Goal: Task Accomplishment & Management: Manage account settings

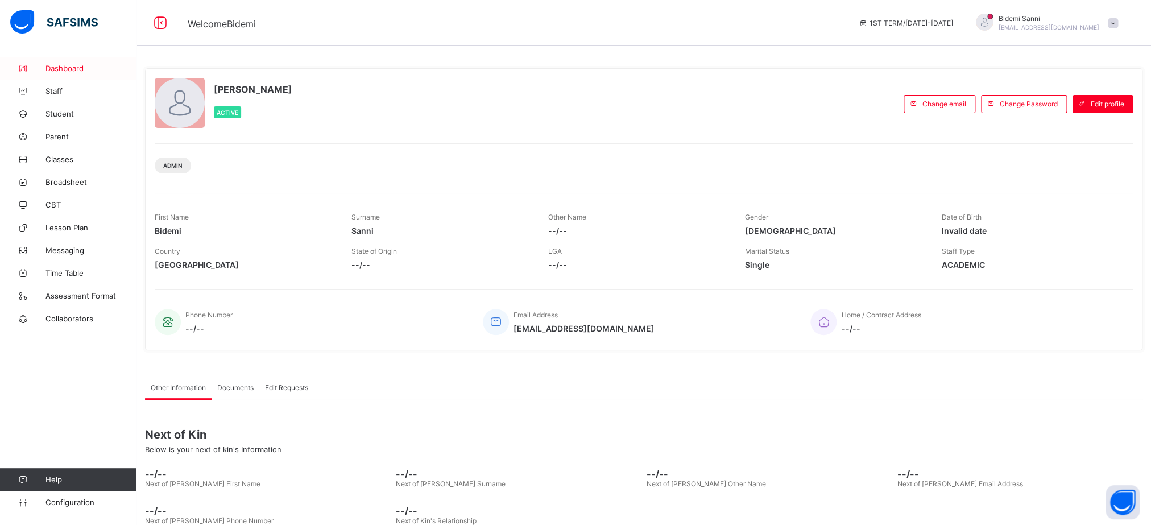
click at [63, 61] on link "Dashboard" at bounding box center [68, 68] width 136 height 23
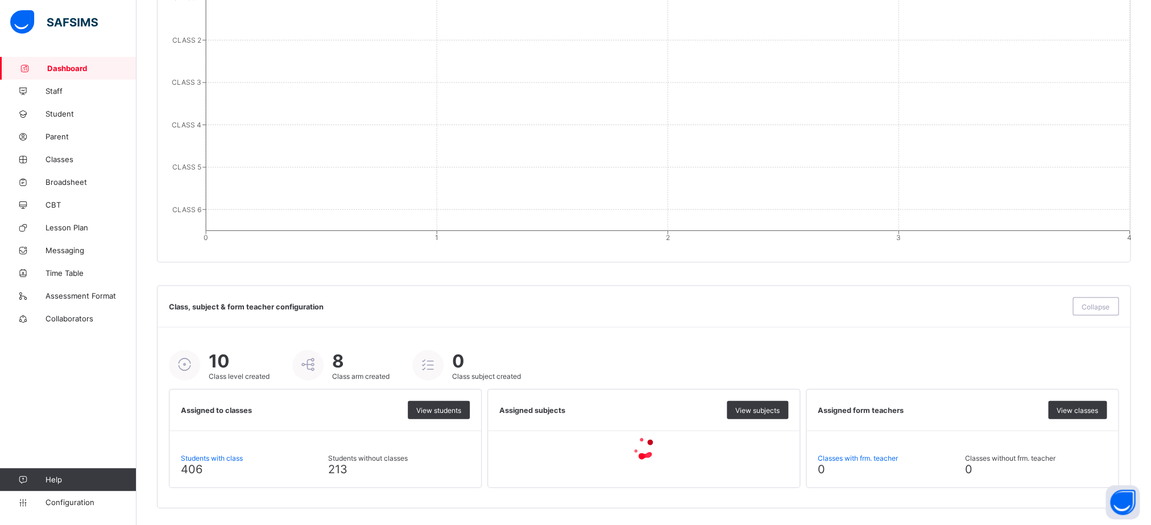
scroll to position [304, 0]
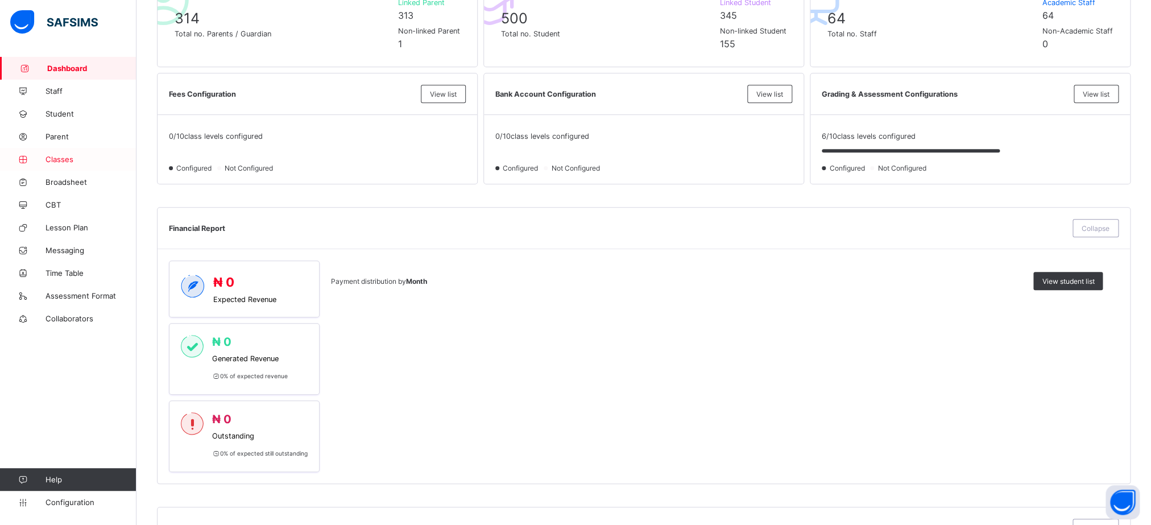
click at [49, 163] on span "Classes" at bounding box center [90, 159] width 91 height 9
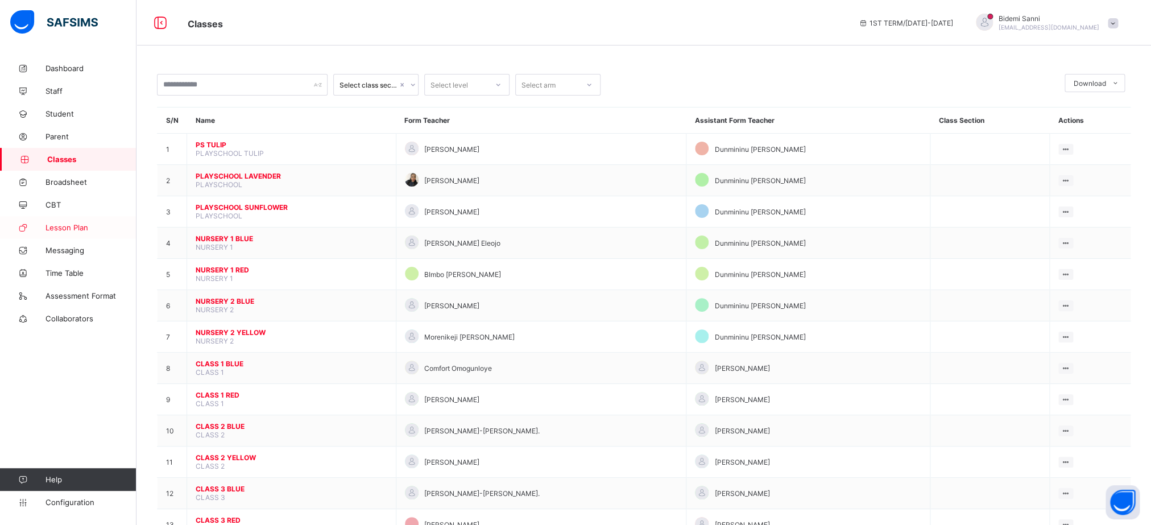
click at [84, 230] on span "Lesson Plan" at bounding box center [90, 227] width 91 height 9
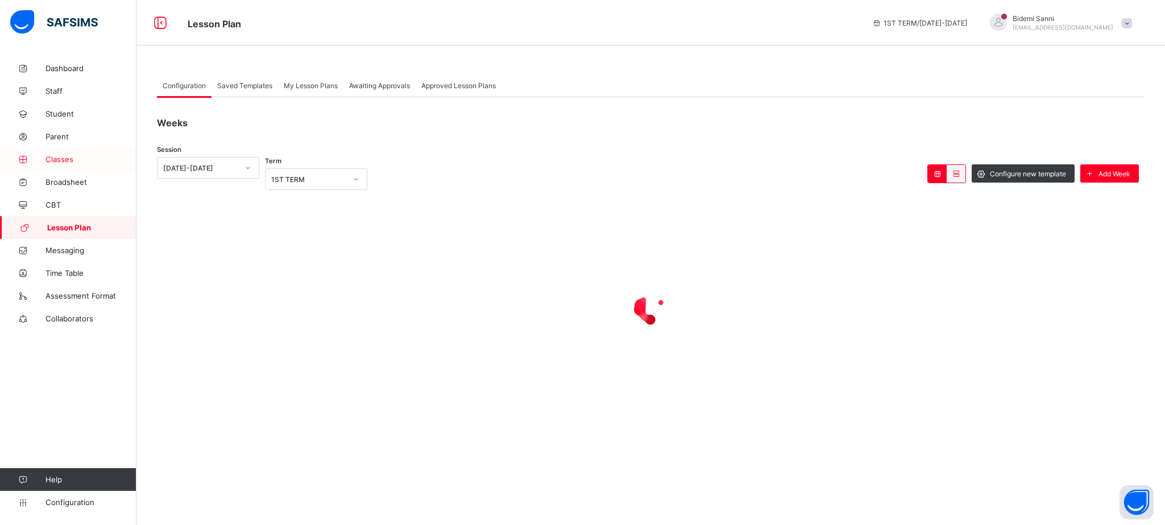
click at [64, 162] on span "Classes" at bounding box center [90, 159] width 91 height 9
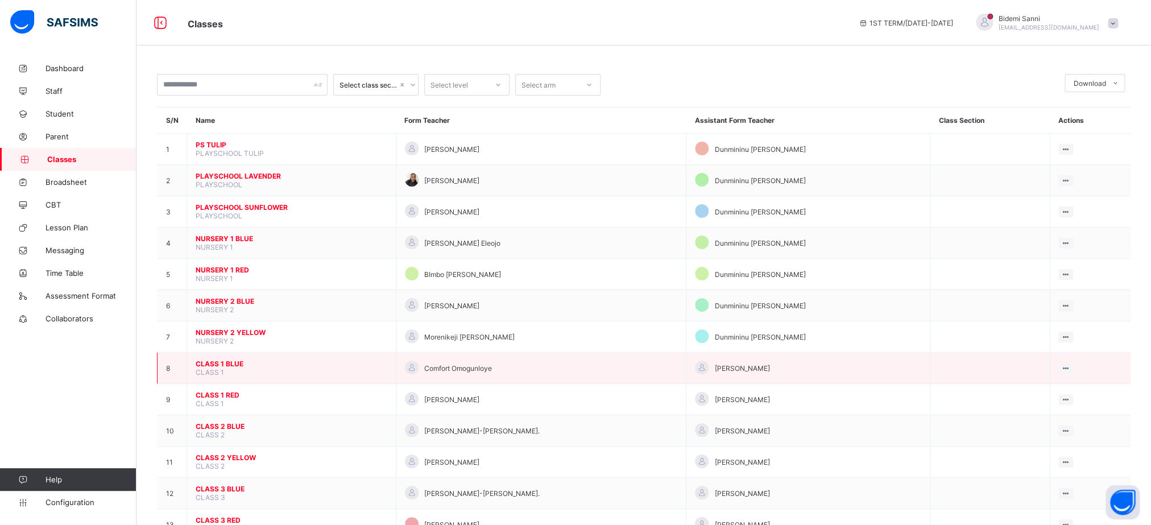
click at [216, 368] on span "CLASS 1 BLUE" at bounding box center [292, 363] width 192 height 9
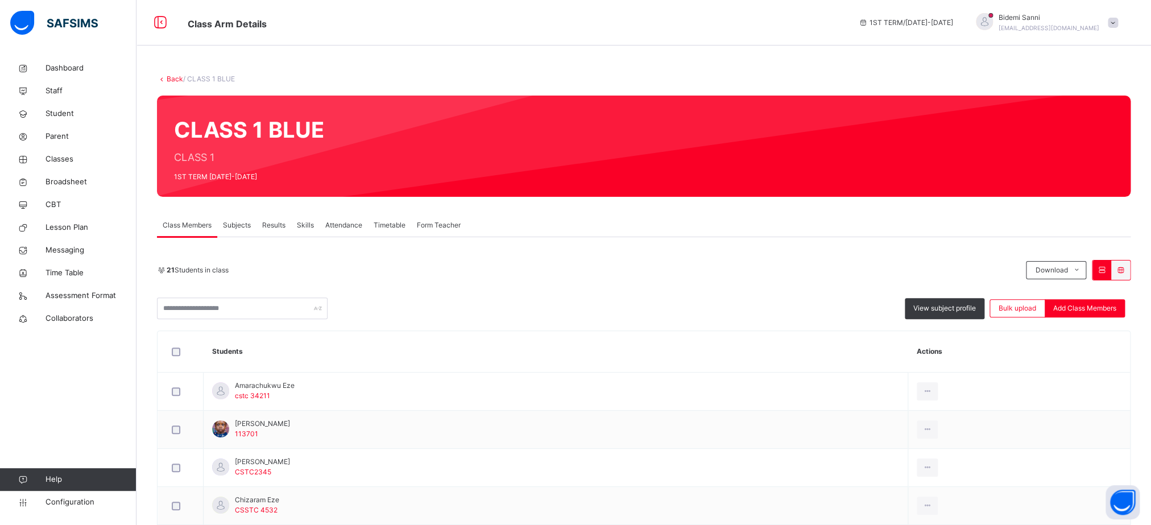
click at [233, 226] on span "Subjects" at bounding box center [237, 225] width 28 height 10
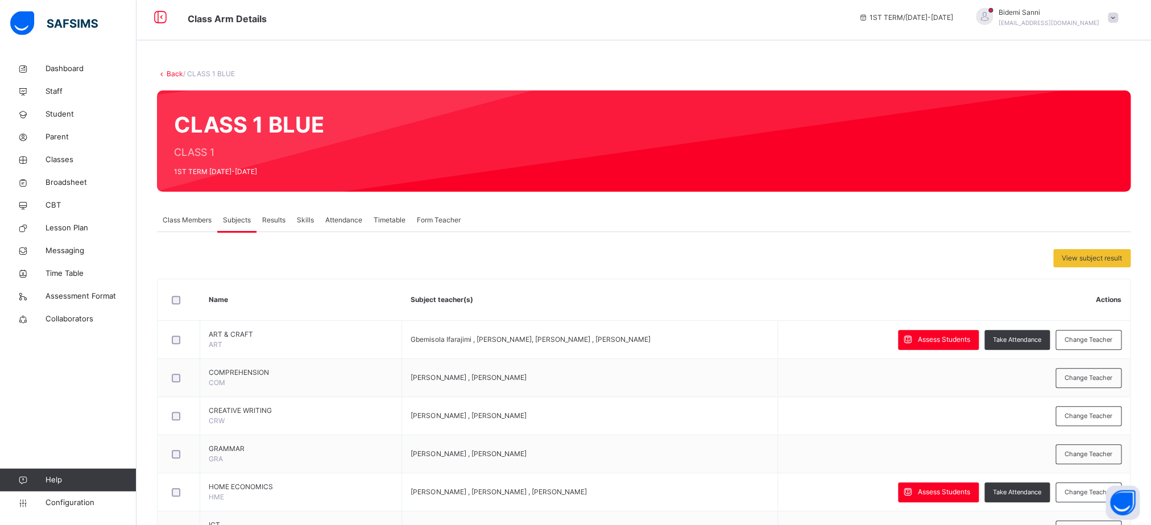
scroll to position [2, 0]
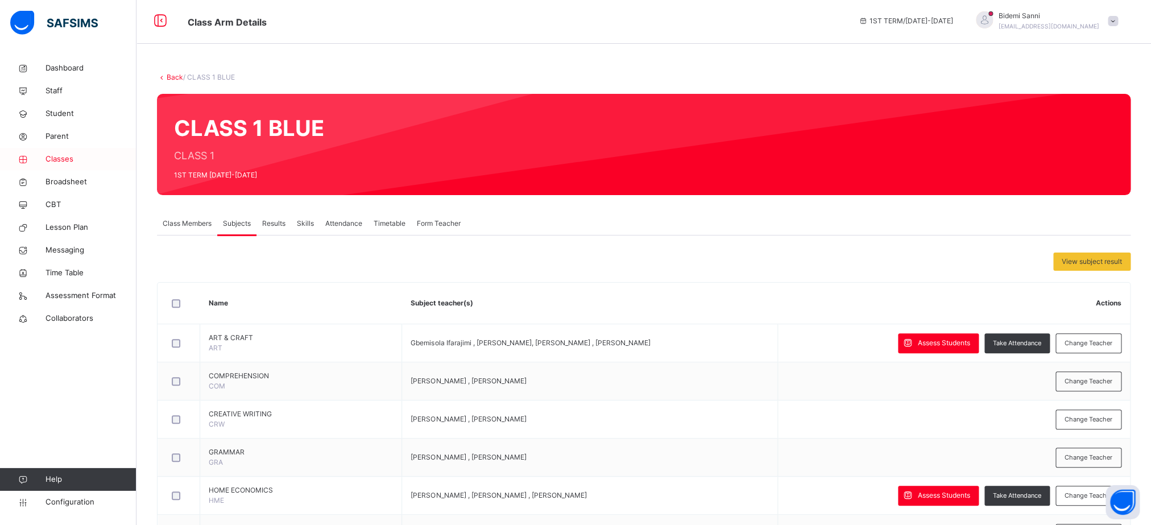
click at [73, 162] on span "Classes" at bounding box center [90, 159] width 91 height 11
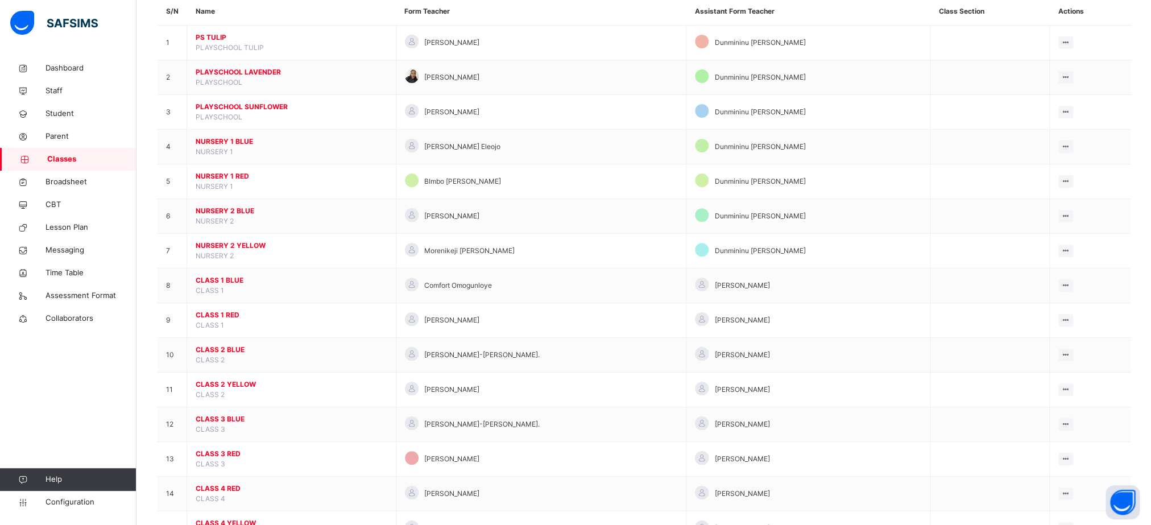
scroll to position [136, 0]
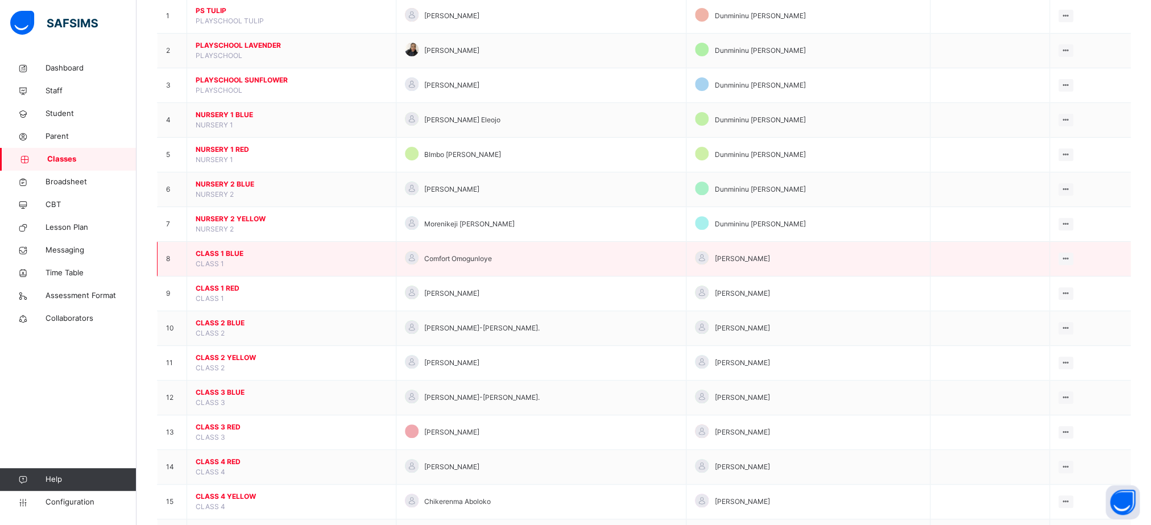
click at [212, 259] on span "CLASS 1 BLUE" at bounding box center [292, 254] width 192 height 10
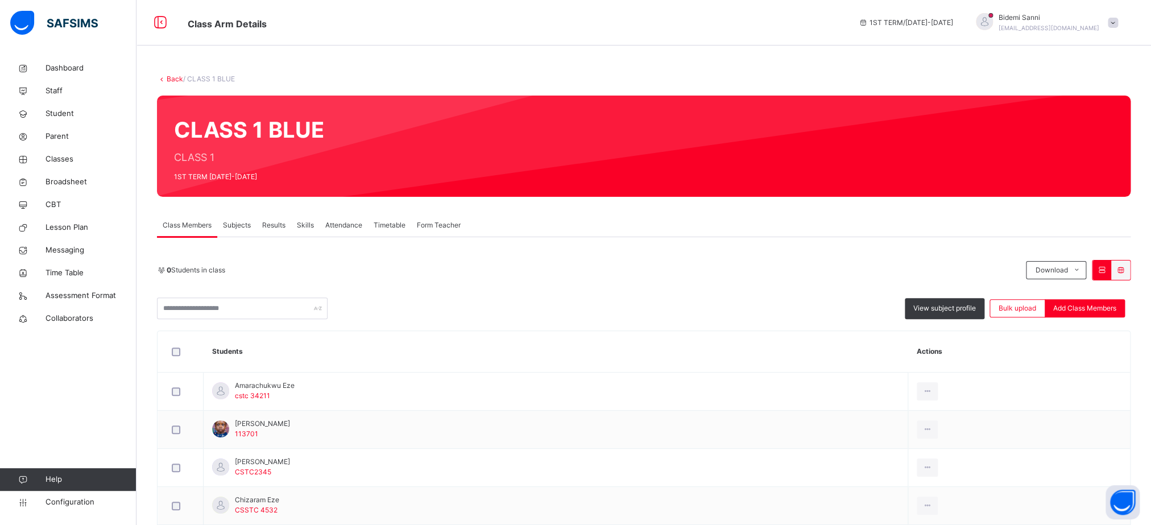
click at [234, 225] on span "Subjects" at bounding box center [237, 225] width 28 height 10
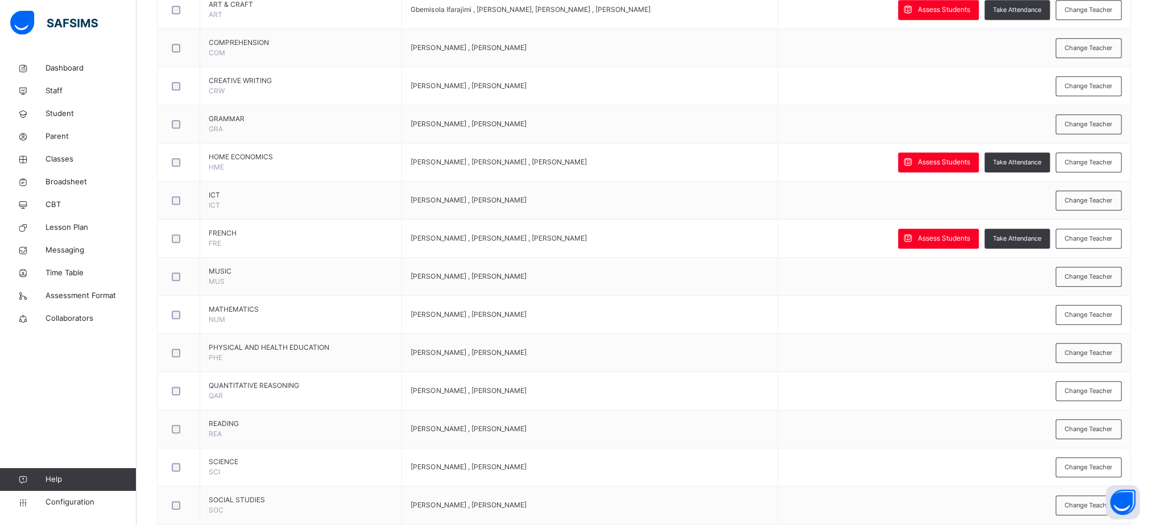
scroll to position [341, 0]
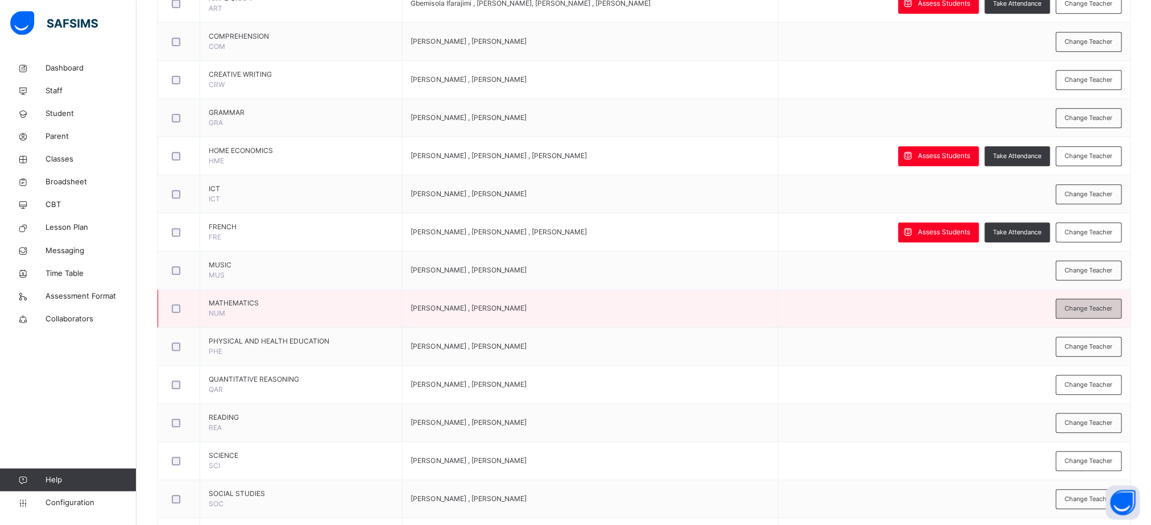
click at [1112, 304] on div "Change Teacher" at bounding box center [1089, 309] width 66 height 20
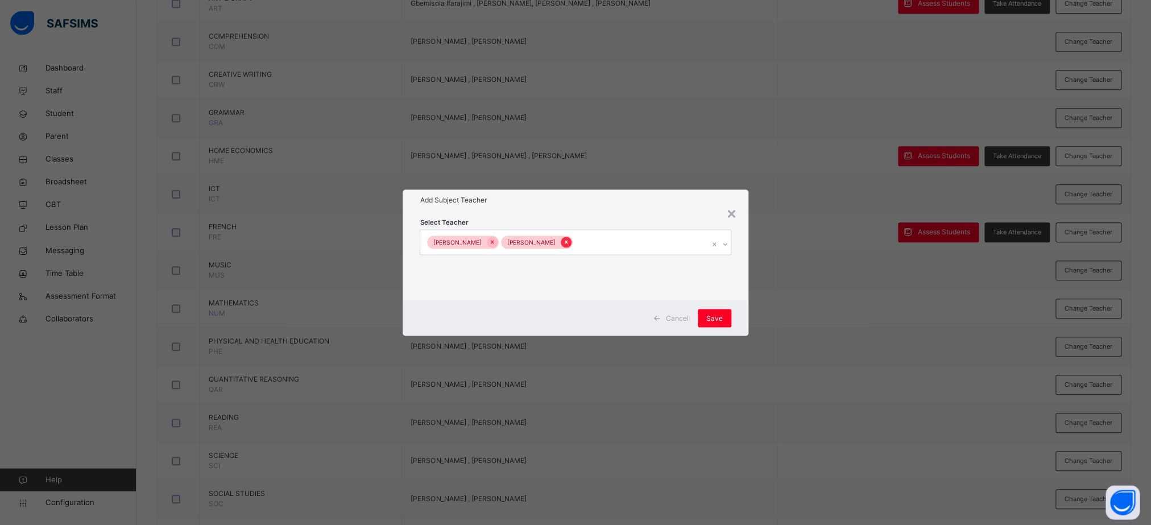
click at [561, 246] on div at bounding box center [566, 242] width 11 height 11
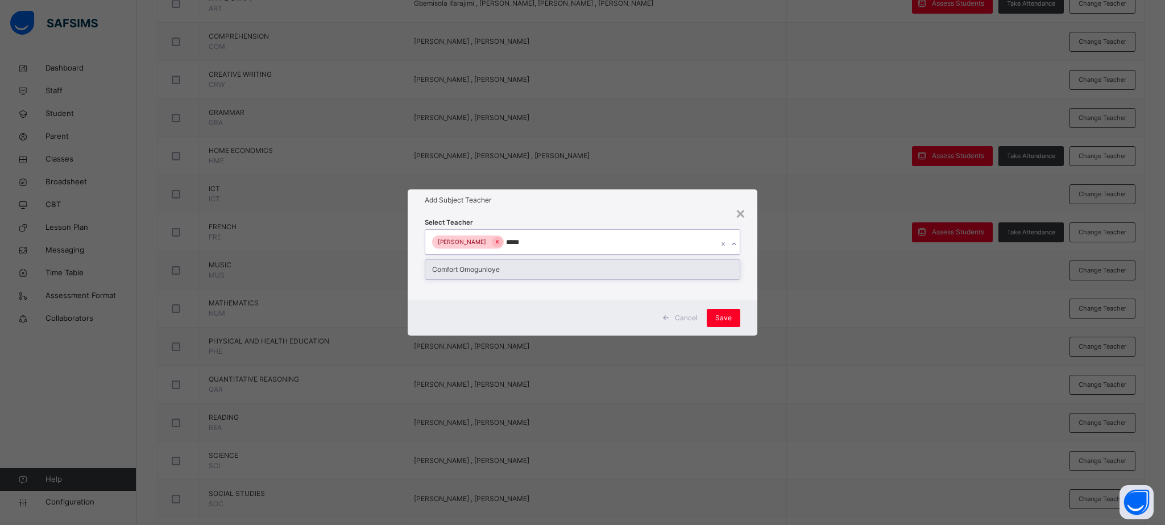
type input "******"
click at [455, 266] on div "Comfort Omogunloye" at bounding box center [582, 269] width 314 height 19
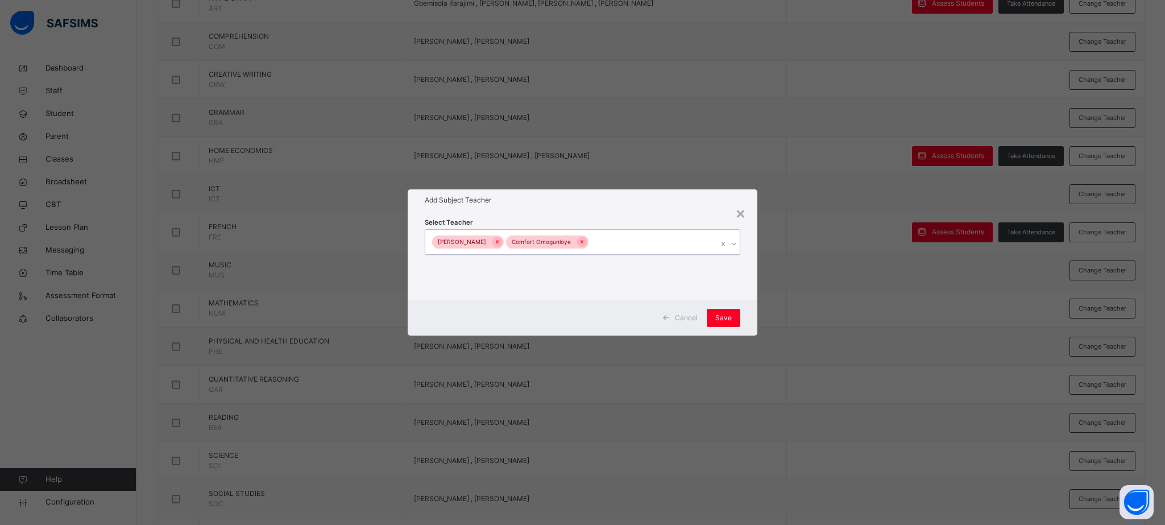
click at [701, 251] on div "Oluwakemi Oladele Comfort Omogunloye" at bounding box center [571, 242] width 293 height 24
click at [728, 317] on span "Save" at bounding box center [723, 318] width 16 height 10
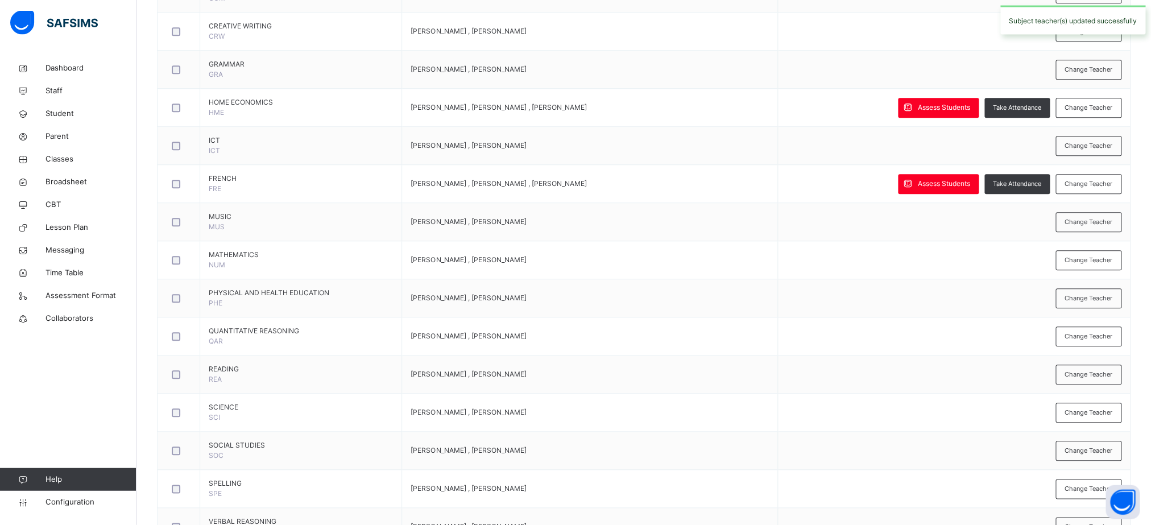
scroll to position [391, 0]
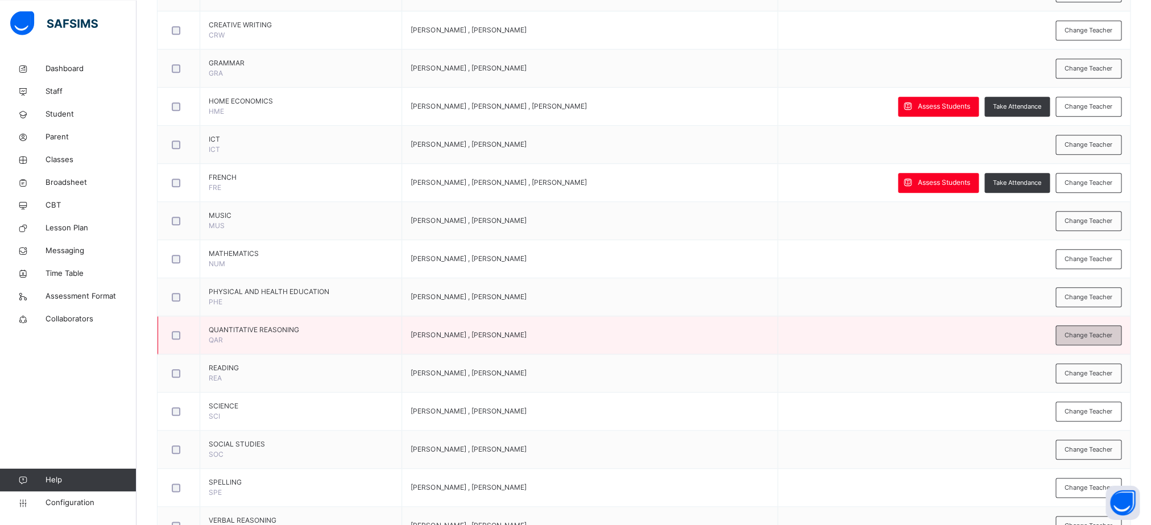
click at [1087, 332] on div "Change Teacher" at bounding box center [1089, 335] width 66 height 20
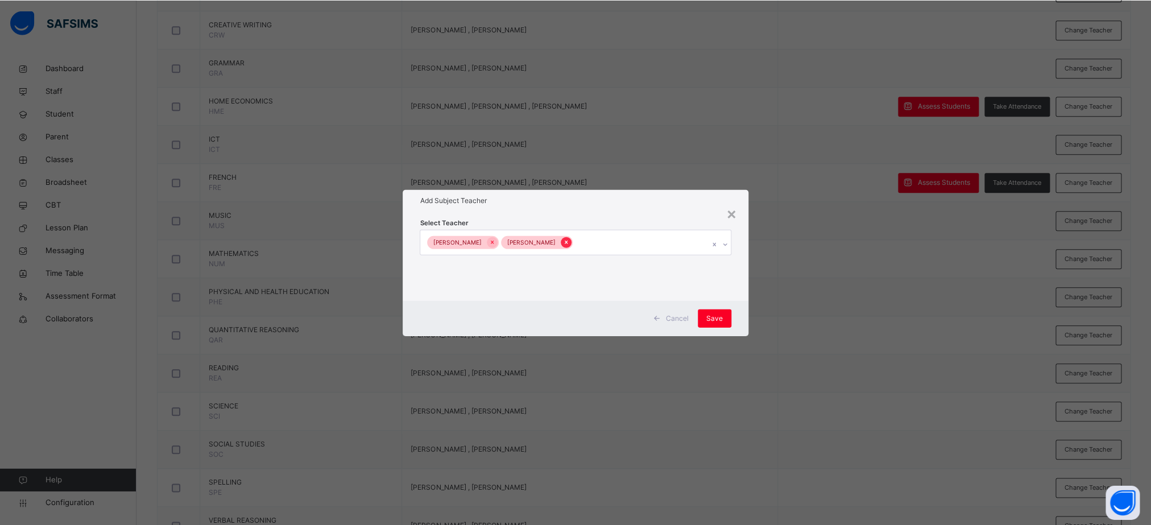
click at [563, 243] on icon at bounding box center [566, 242] width 6 height 8
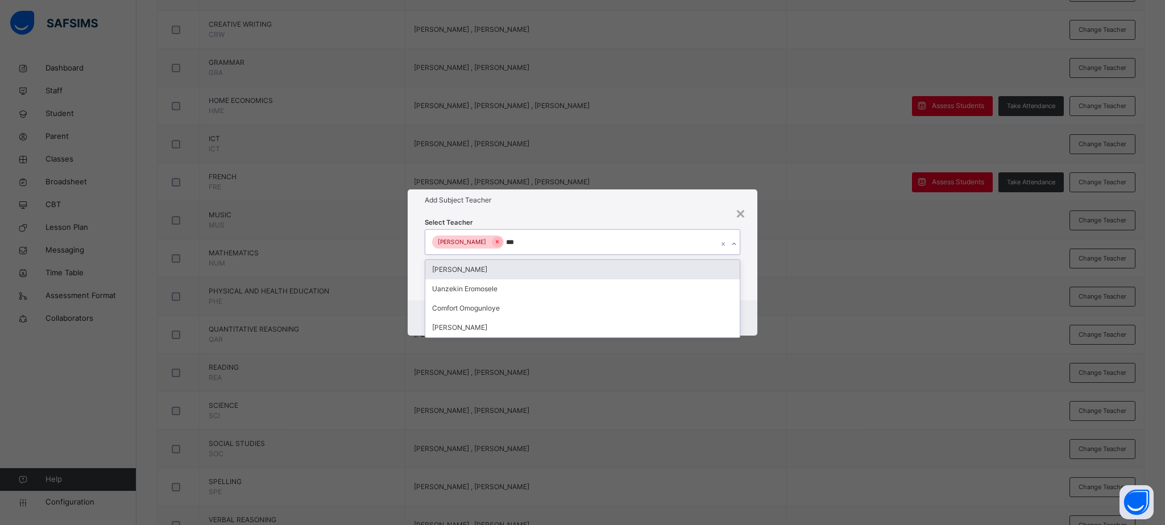
type input "****"
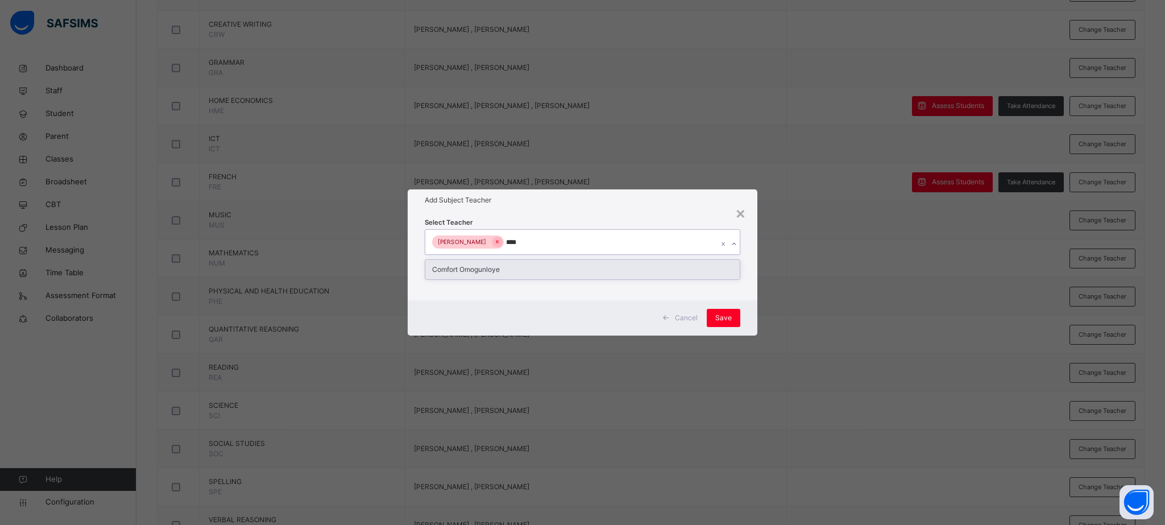
click at [542, 274] on div "Comfort Omogunloye" at bounding box center [582, 269] width 314 height 19
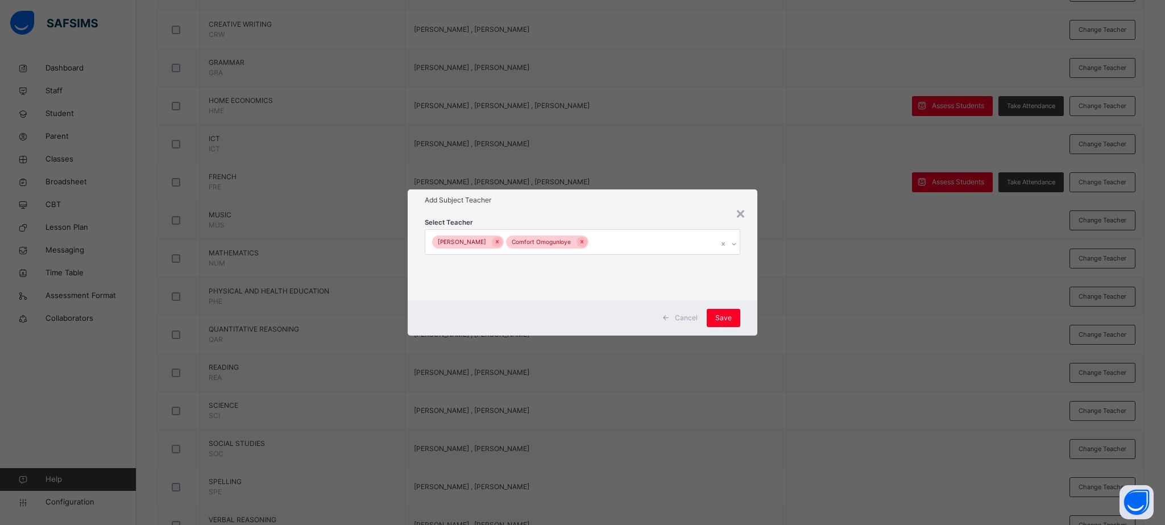
click at [747, 280] on div "Select Teacher Oluwakemi Oladele Comfort Omogunloye" at bounding box center [583, 255] width 350 height 89
click at [717, 317] on span "Save" at bounding box center [723, 318] width 16 height 10
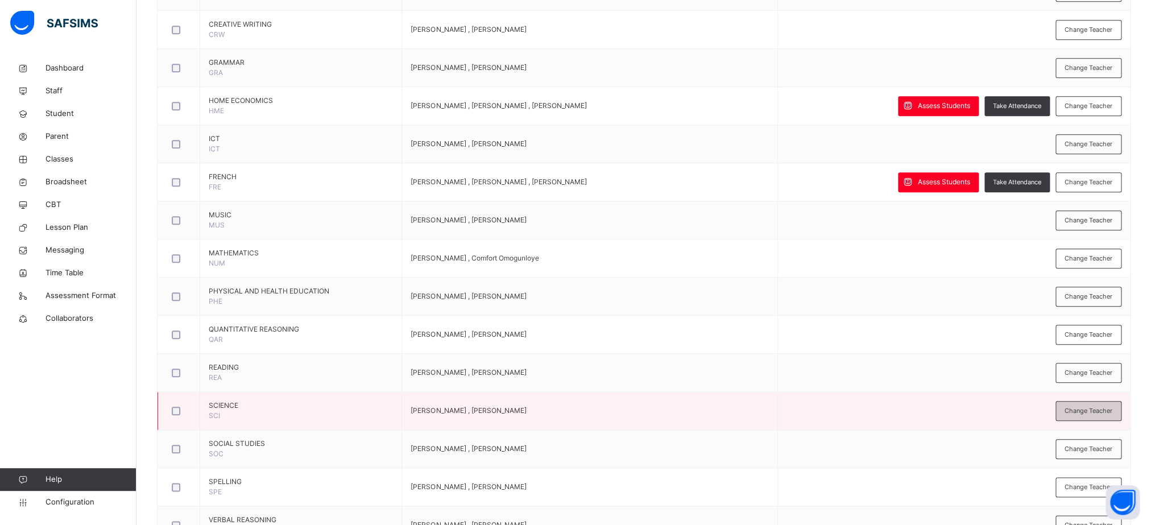
click at [1088, 416] on span "Change Teacher" at bounding box center [1089, 411] width 48 height 10
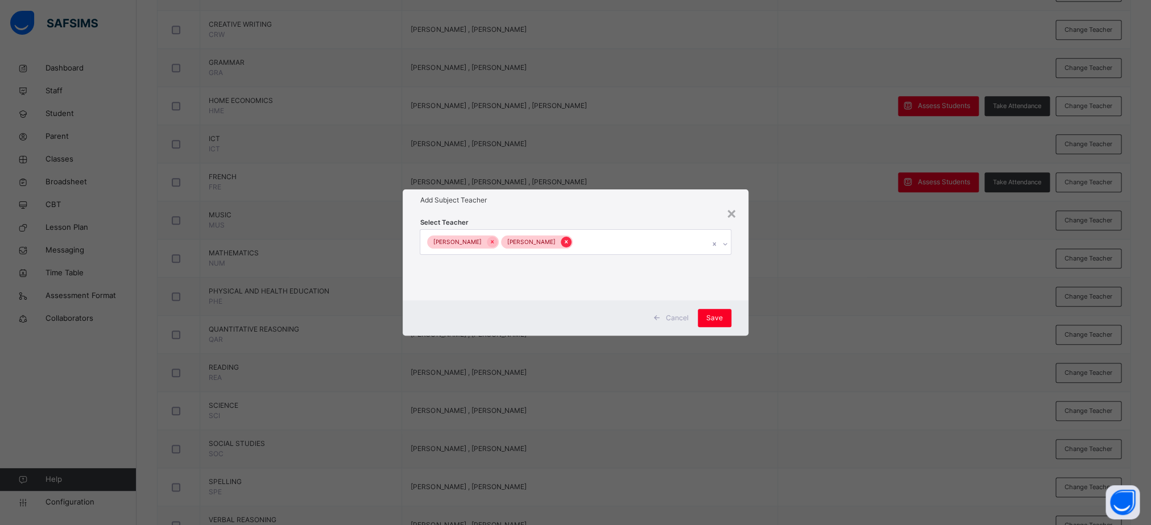
click at [561, 244] on div at bounding box center [566, 242] width 11 height 11
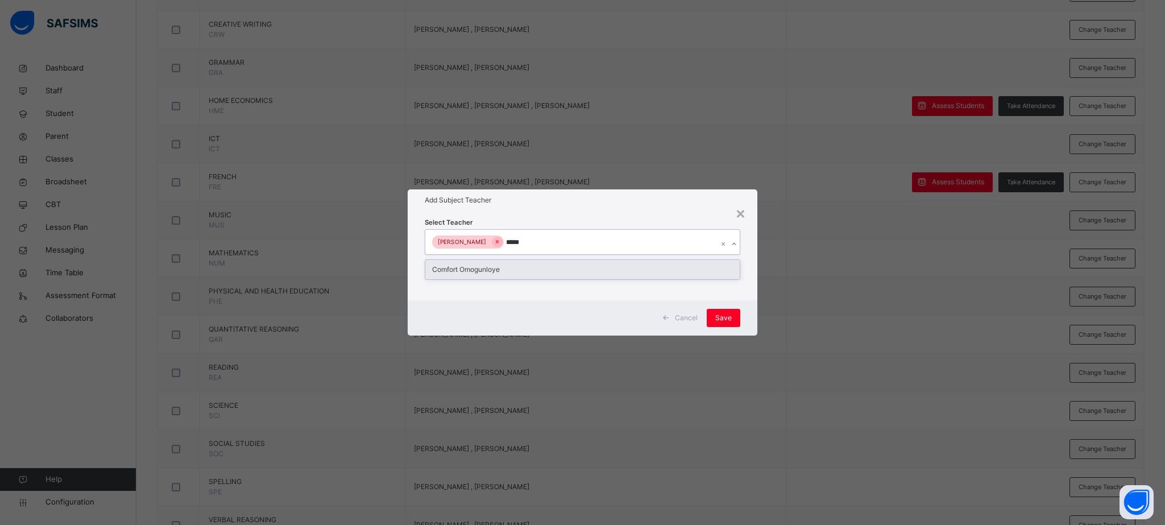
type input "******"
click at [525, 278] on div "Comfort Omogunloye" at bounding box center [582, 269] width 314 height 19
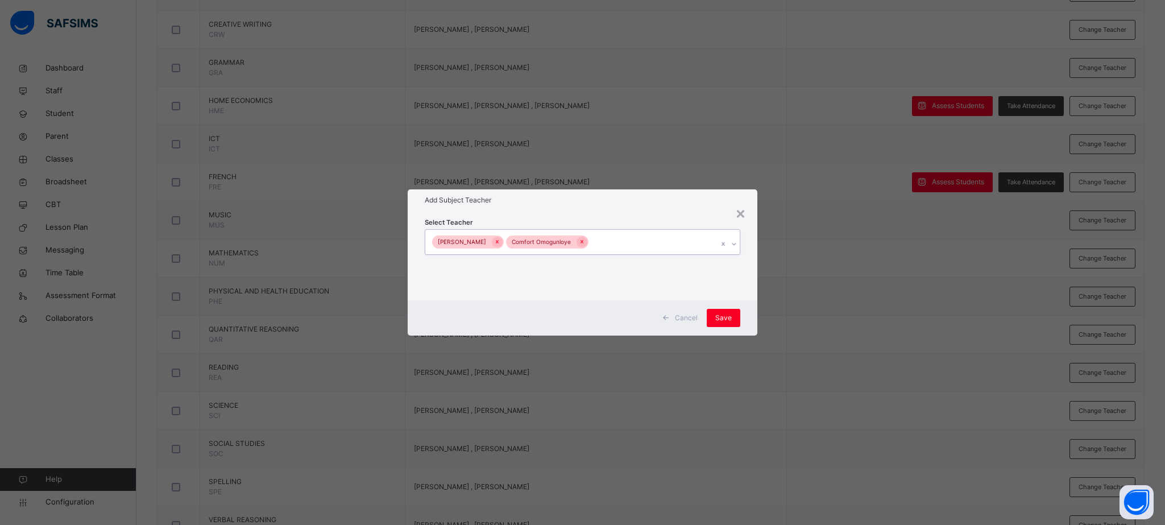
click at [701, 241] on div "Oluwakemi Oladele Comfort Omogunloye" at bounding box center [571, 242] width 293 height 24
click at [730, 321] on span "Save" at bounding box center [723, 318] width 16 height 10
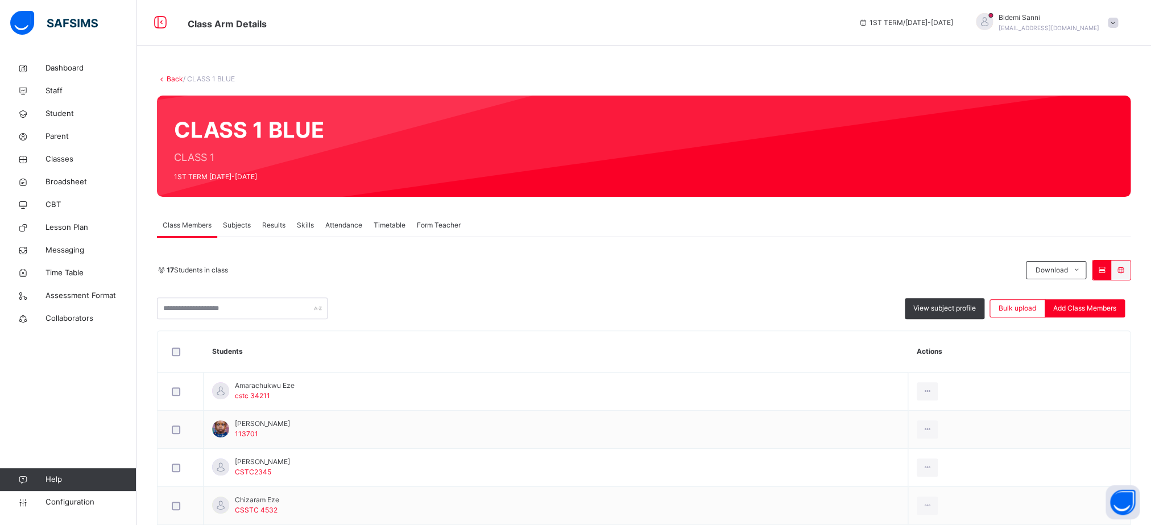
click at [251, 225] on span "Subjects" at bounding box center [237, 225] width 28 height 10
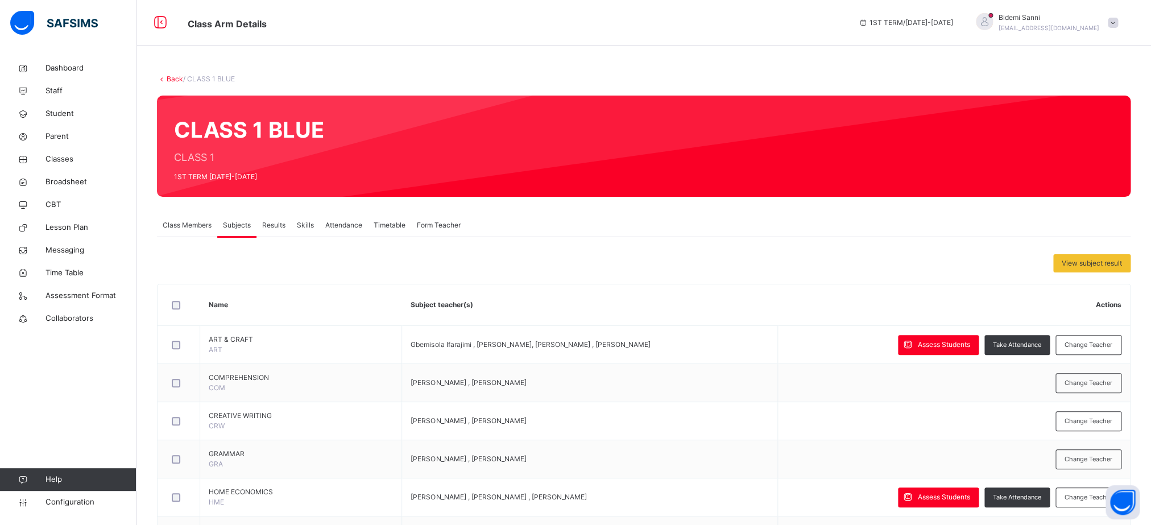
click at [174, 78] on link "Back" at bounding box center [175, 79] width 16 height 9
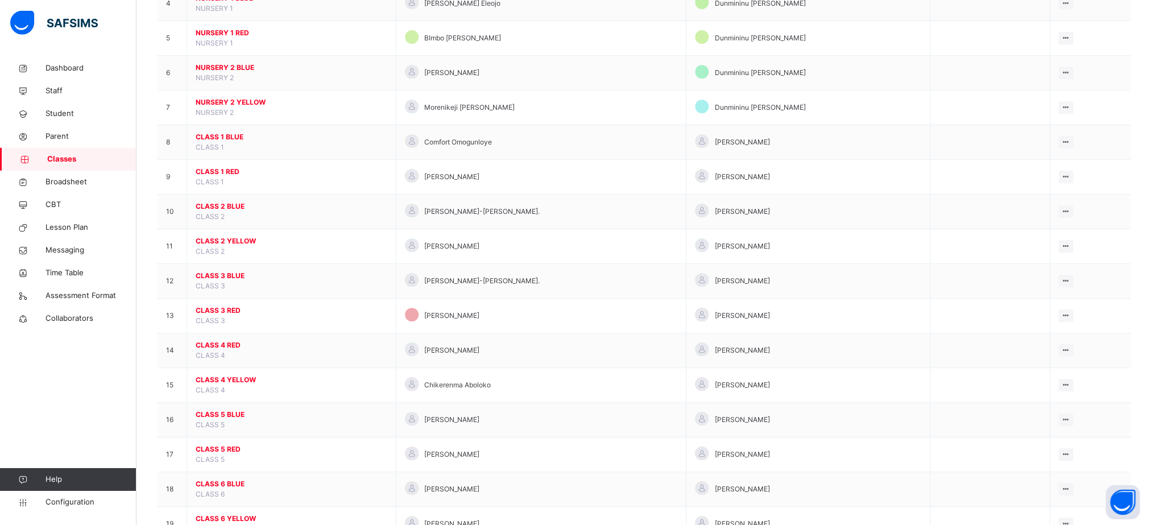
scroll to position [251, 0]
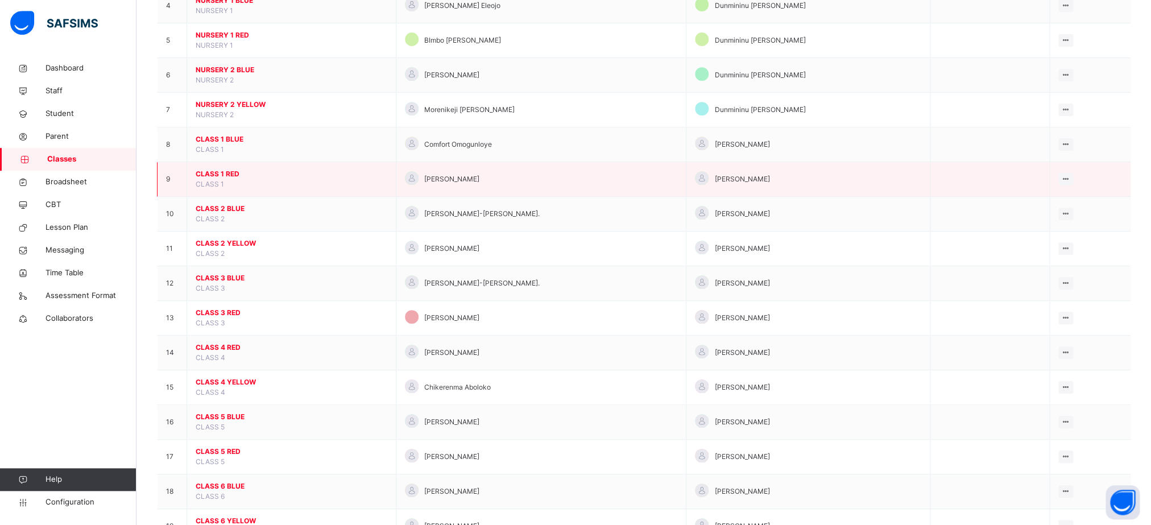
click at [211, 179] on span "CLASS 1 RED" at bounding box center [292, 174] width 192 height 10
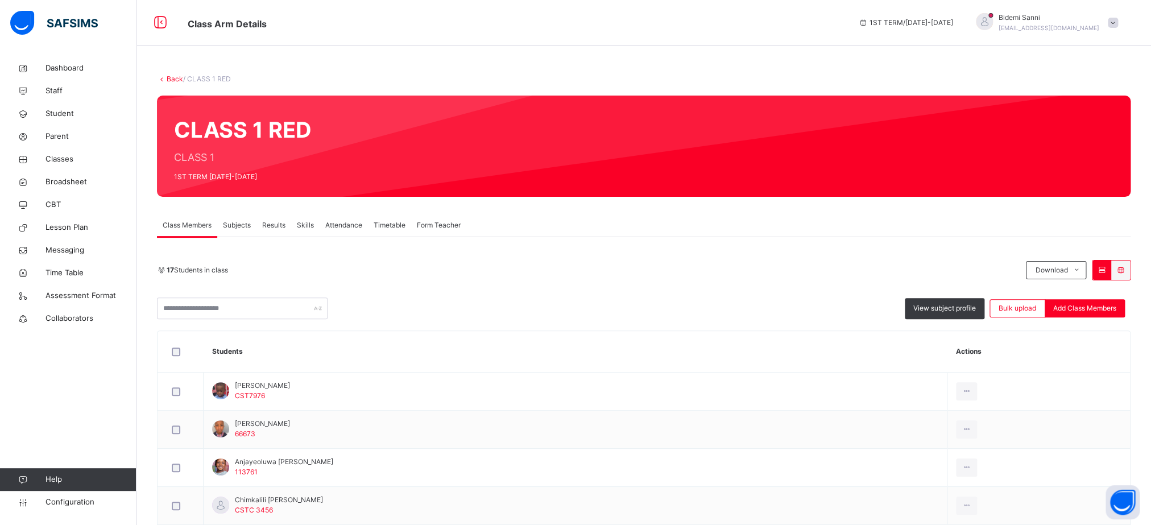
click at [235, 225] on span "Subjects" at bounding box center [237, 225] width 28 height 10
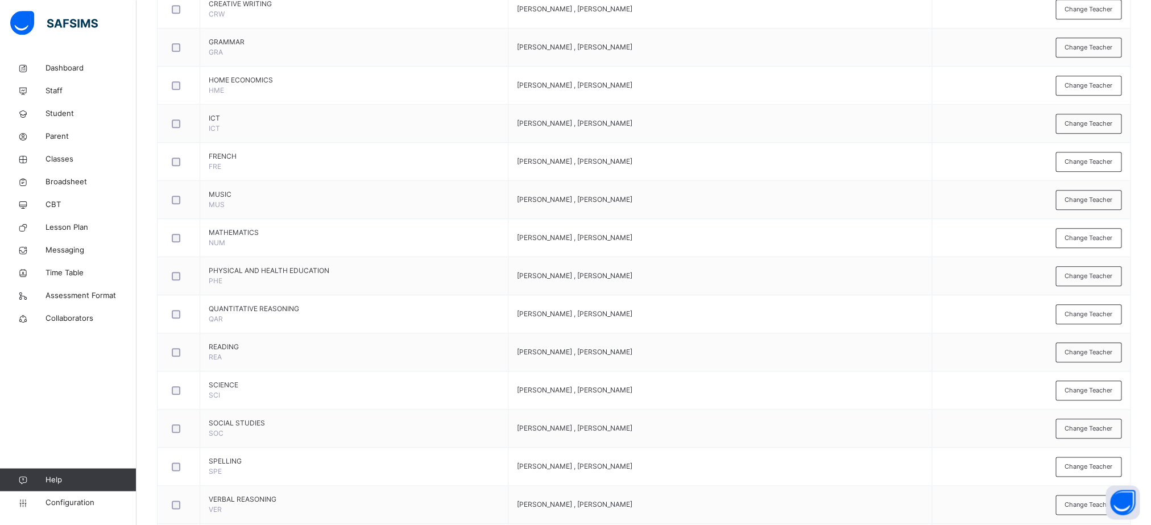
scroll to position [429, 0]
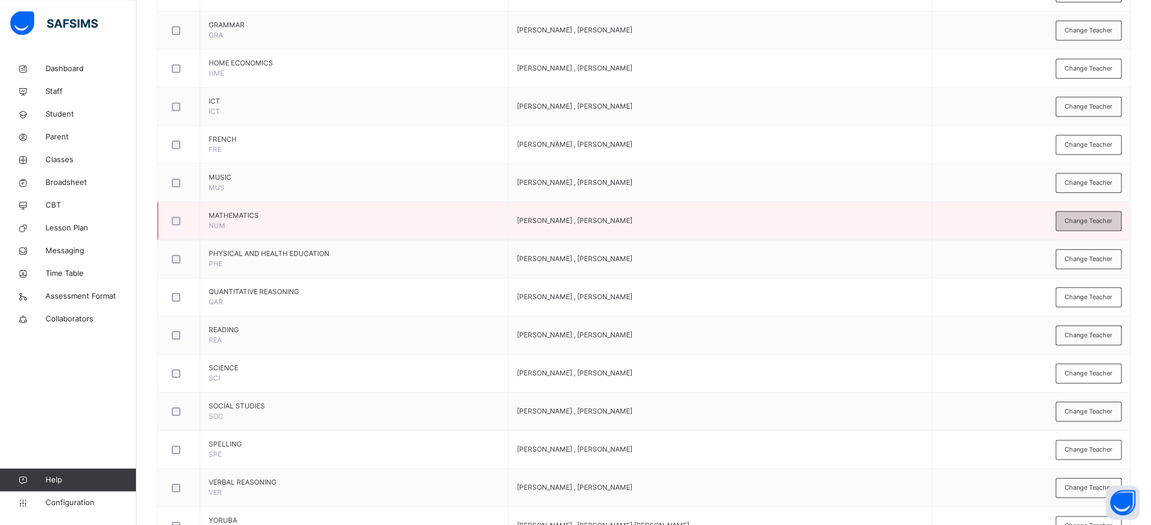
click at [1108, 225] on span "Change Teacher" at bounding box center [1089, 221] width 48 height 10
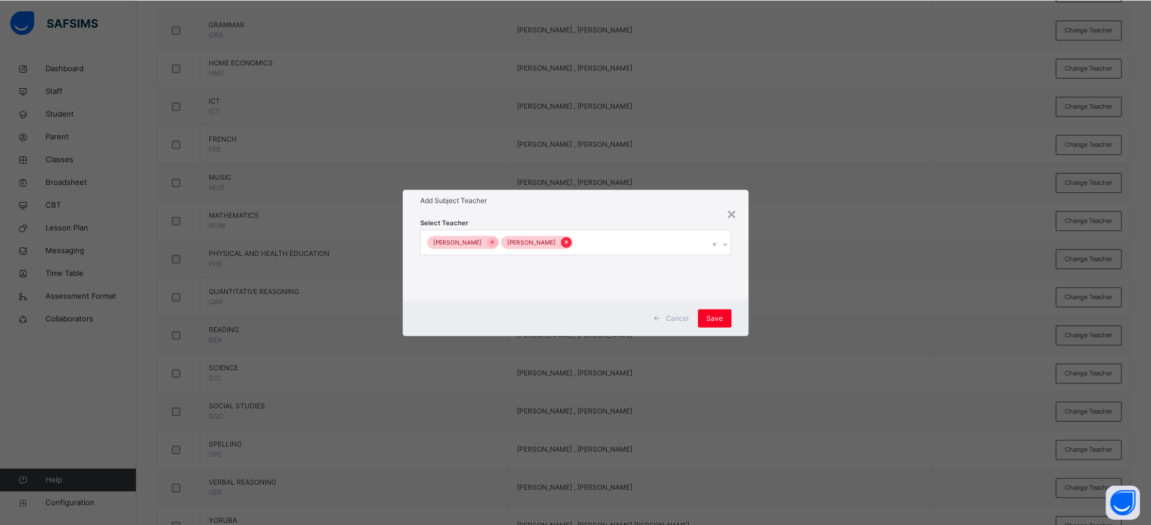
click at [563, 240] on icon at bounding box center [566, 242] width 6 height 8
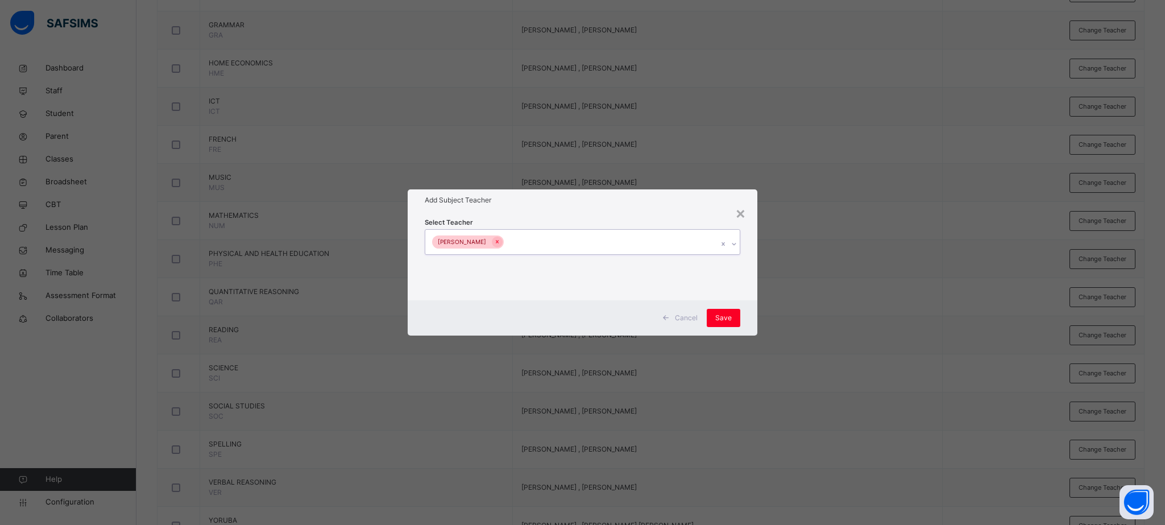
click at [559, 241] on div "Oluwakemi Oladele" at bounding box center [571, 242] width 293 height 24
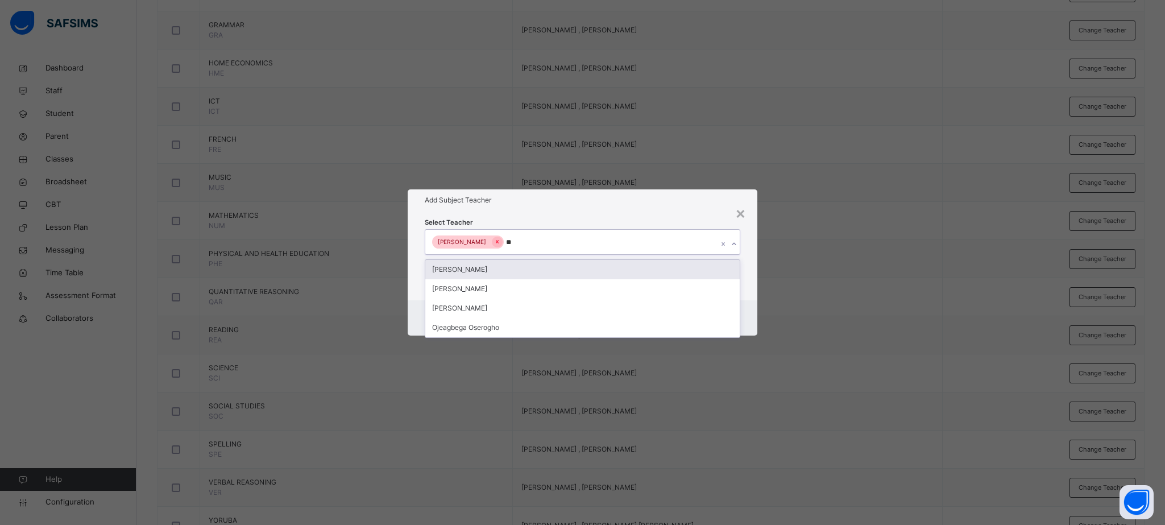
type input "***"
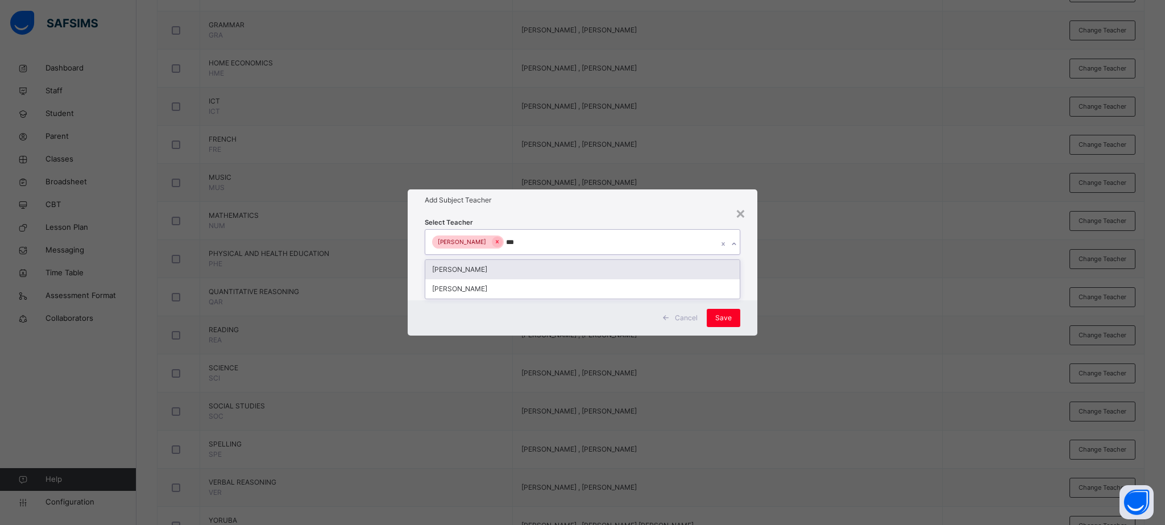
click at [510, 268] on div "Joy Ojo" at bounding box center [582, 269] width 314 height 19
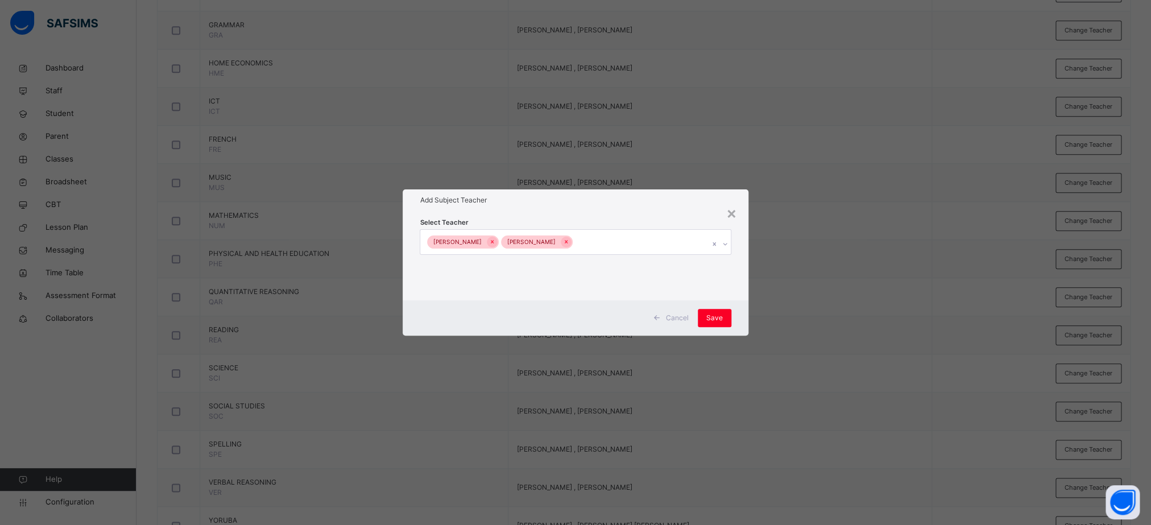
click at [747, 312] on div "Cancel Save" at bounding box center [575, 317] width 345 height 35
click at [717, 316] on span "Save" at bounding box center [714, 318] width 16 height 10
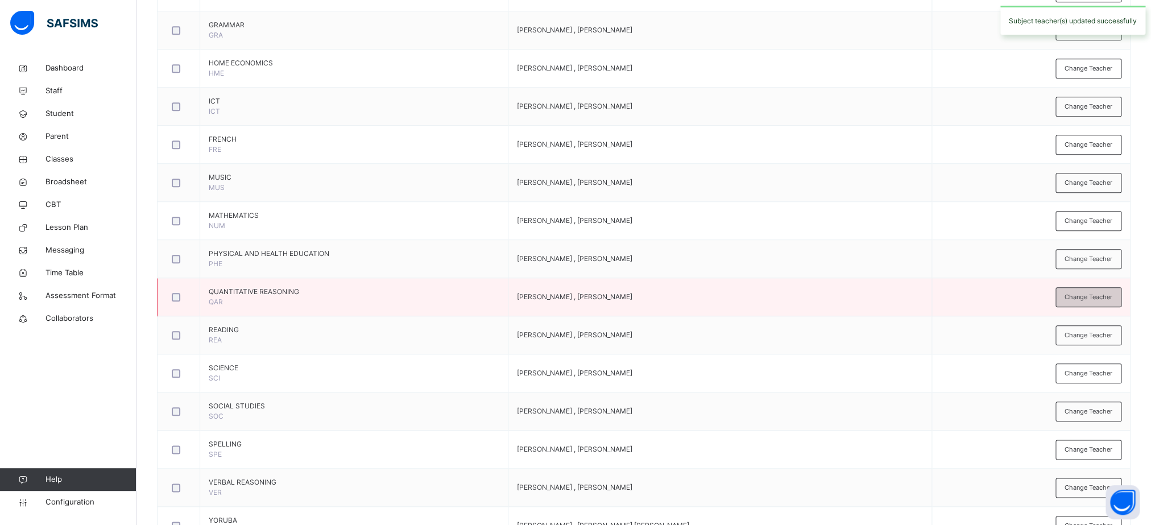
click at [1094, 302] on span "Change Teacher" at bounding box center [1089, 297] width 48 height 10
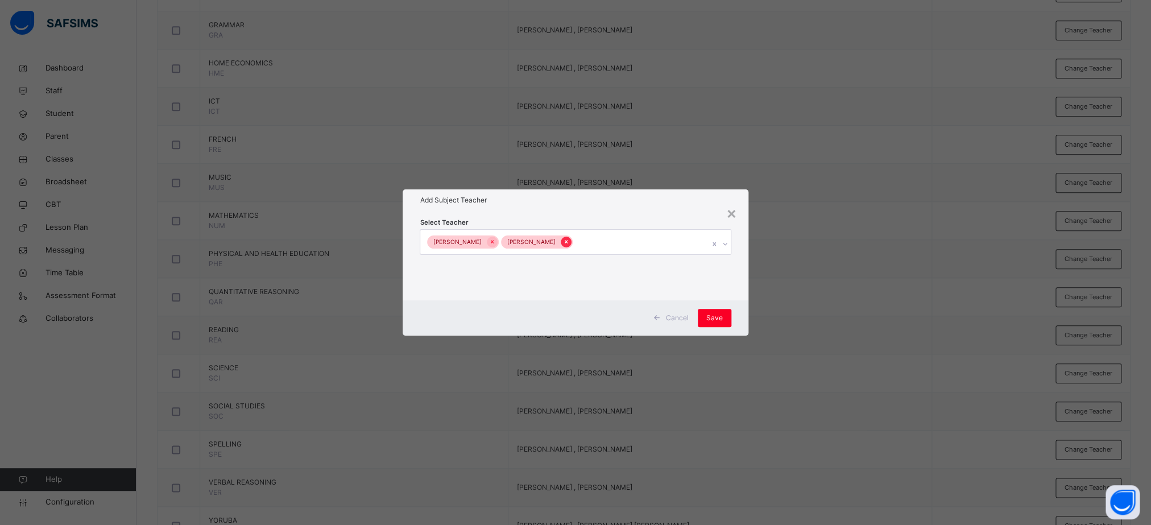
click at [563, 243] on icon at bounding box center [566, 242] width 6 height 8
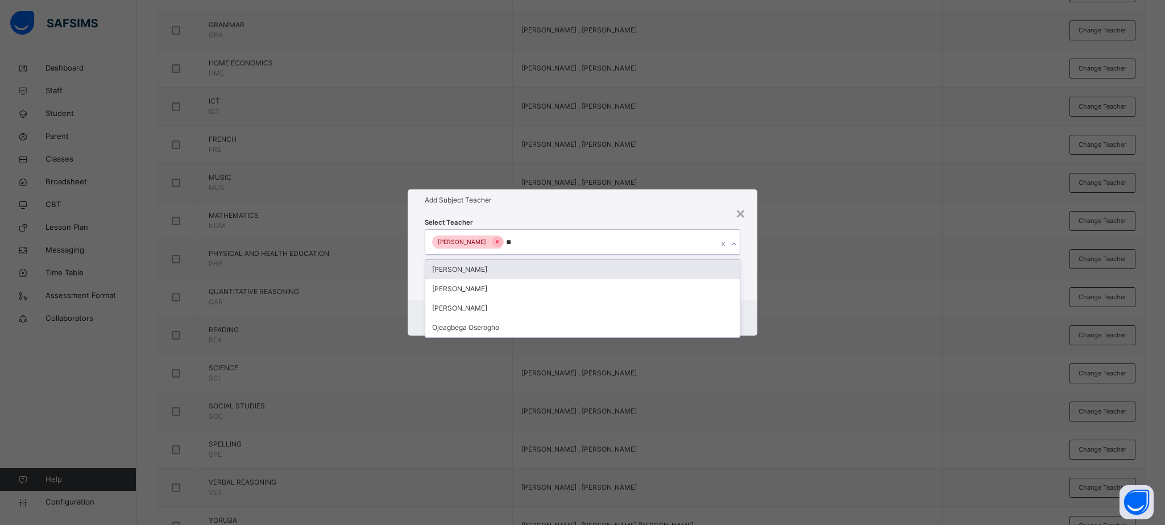
type input "***"
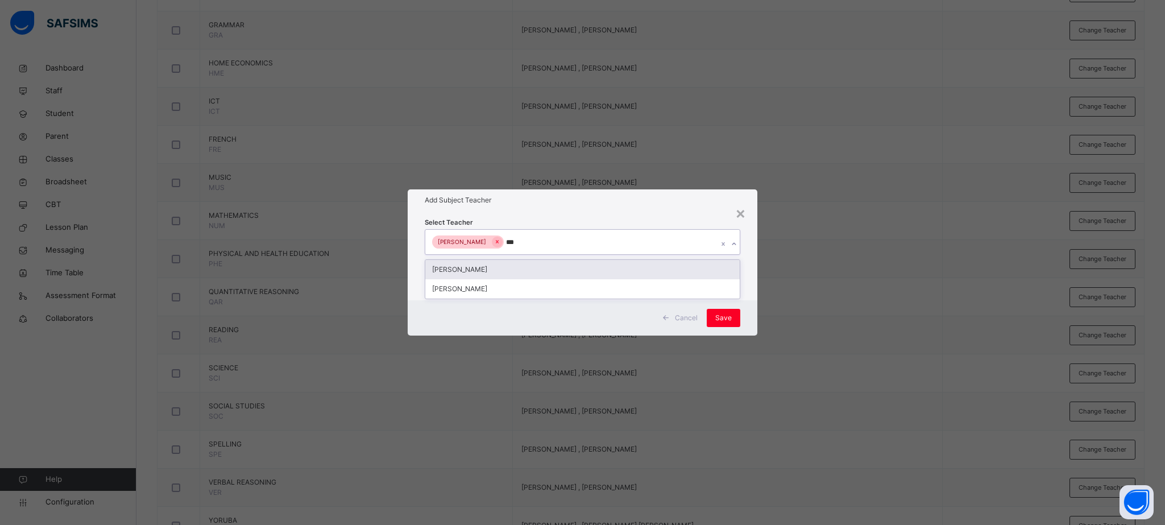
click at [484, 266] on div "Joy Ojo" at bounding box center [582, 269] width 314 height 19
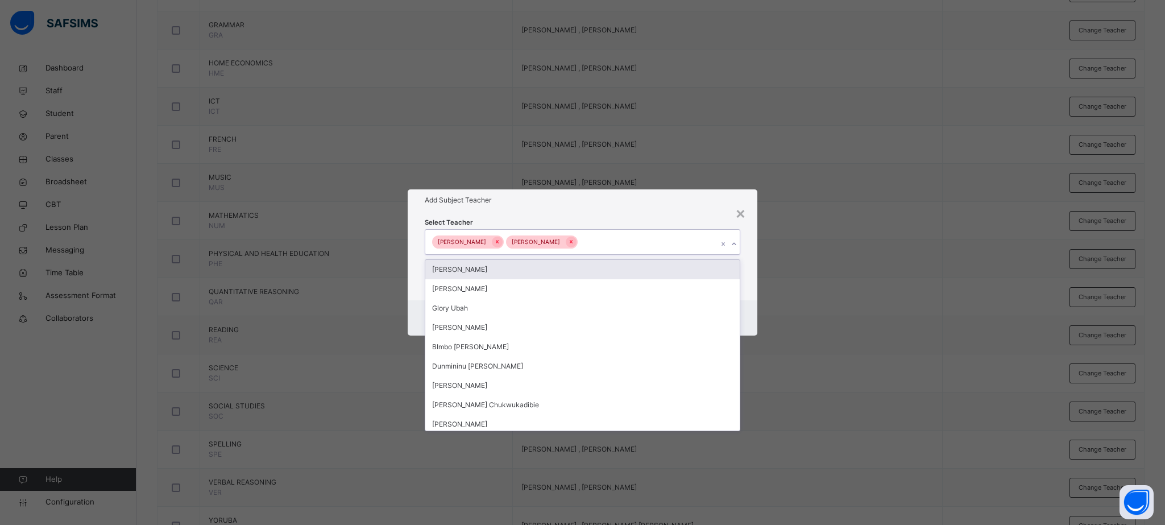
click at [672, 234] on div "Oluwakemi Oladele Joy Ojo" at bounding box center [571, 242] width 293 height 24
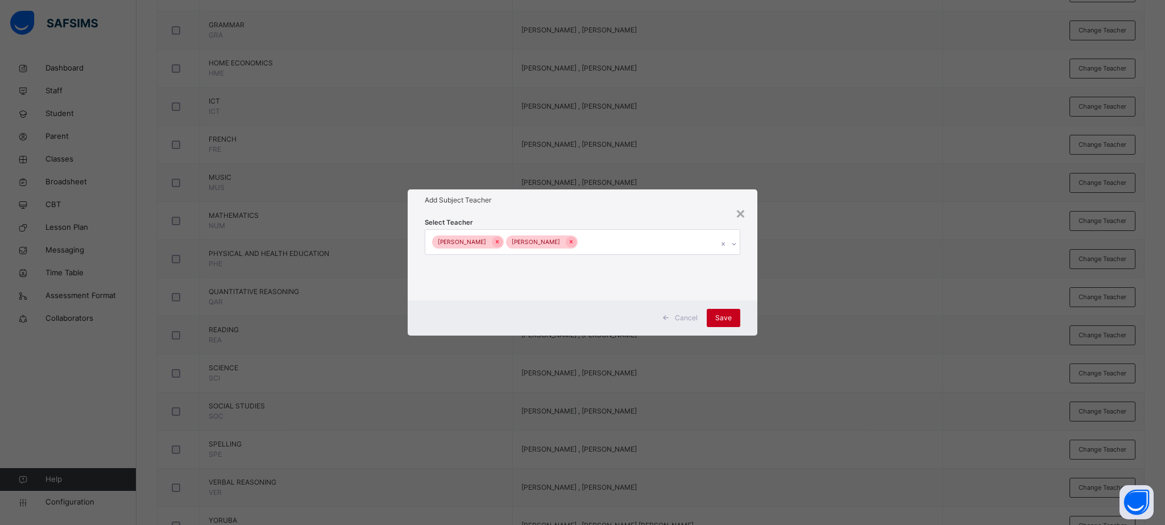
click at [727, 316] on span "Save" at bounding box center [723, 318] width 16 height 10
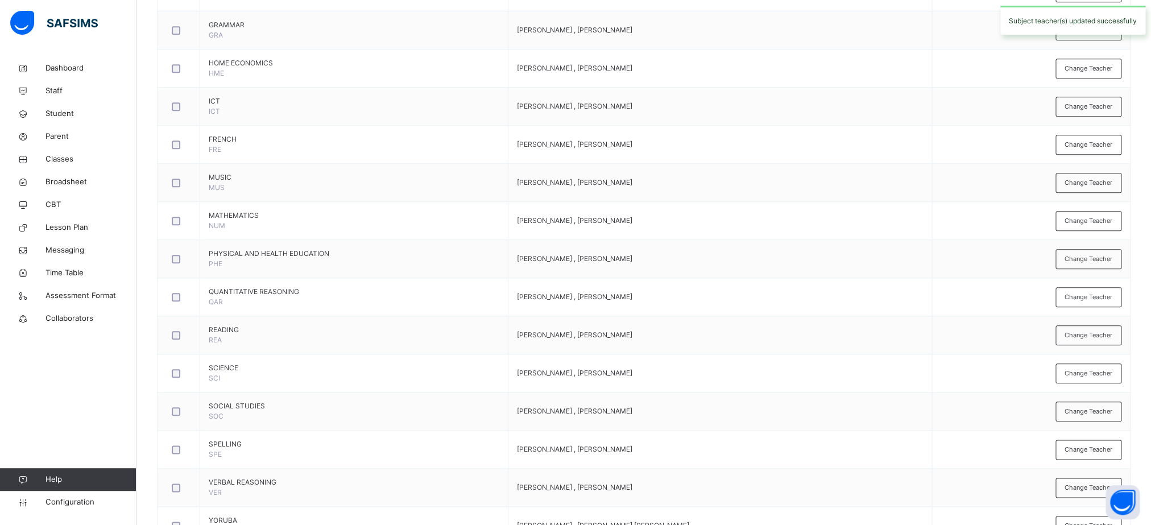
click at [722, 312] on td "Oluwakemi Oladele , Joy Ojo" at bounding box center [720, 297] width 424 height 38
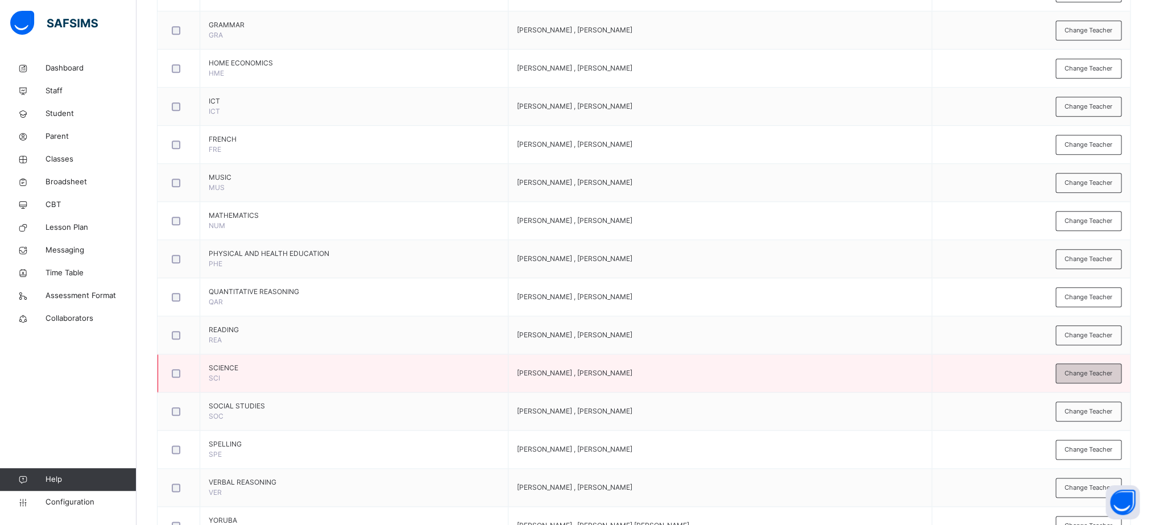
click at [1112, 378] on span "Change Teacher" at bounding box center [1089, 374] width 48 height 10
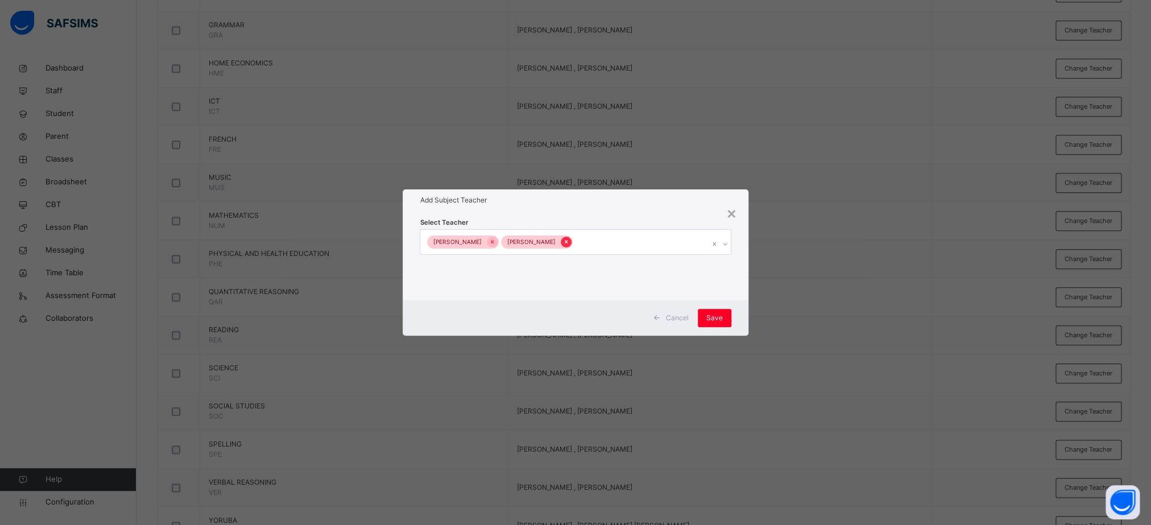
click at [561, 242] on div at bounding box center [566, 242] width 11 height 11
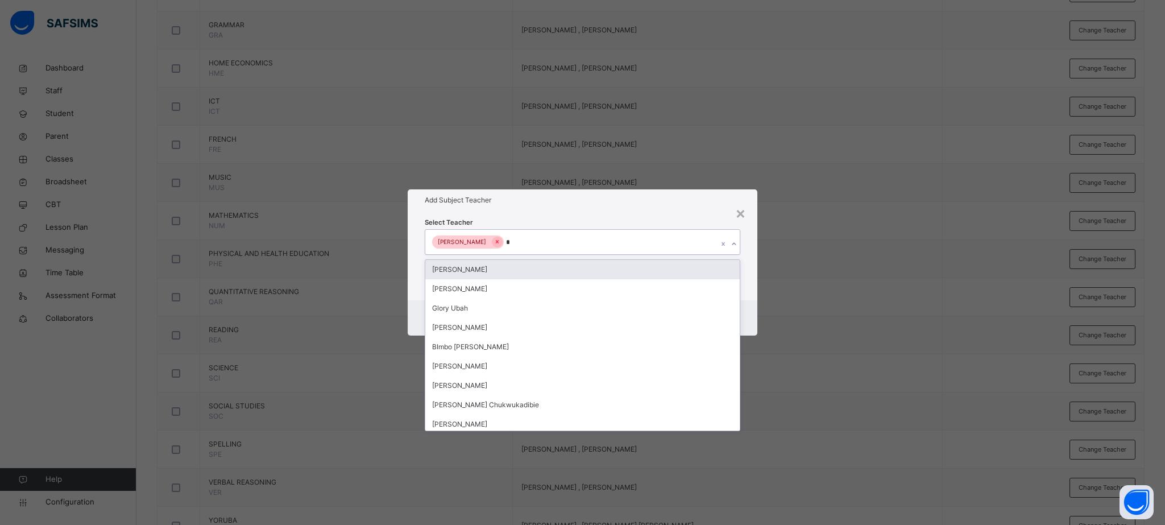
type input "**"
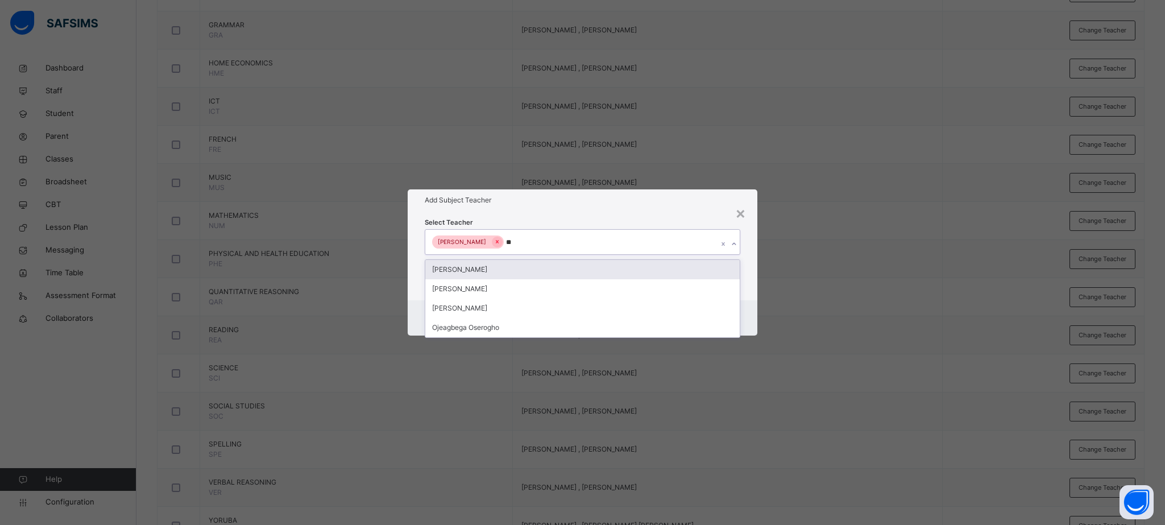
click at [482, 272] on div "Joy Ojo" at bounding box center [582, 269] width 314 height 19
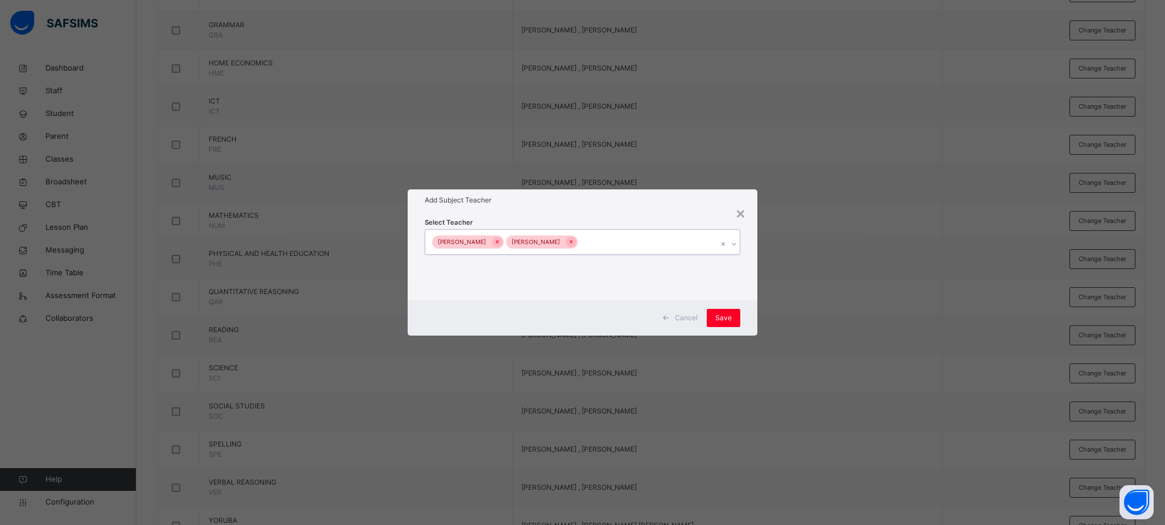
click at [698, 238] on div "Oluwakemi Oladele Joy Ojo" at bounding box center [571, 242] width 293 height 24
click at [729, 317] on span "Save" at bounding box center [723, 318] width 16 height 10
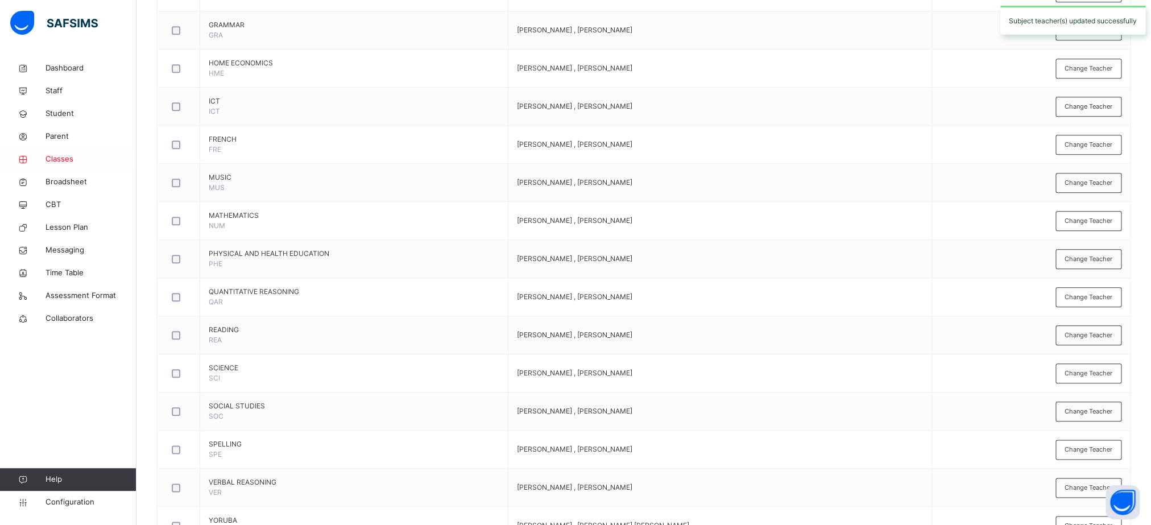
click at [78, 155] on span "Classes" at bounding box center [90, 159] width 91 height 11
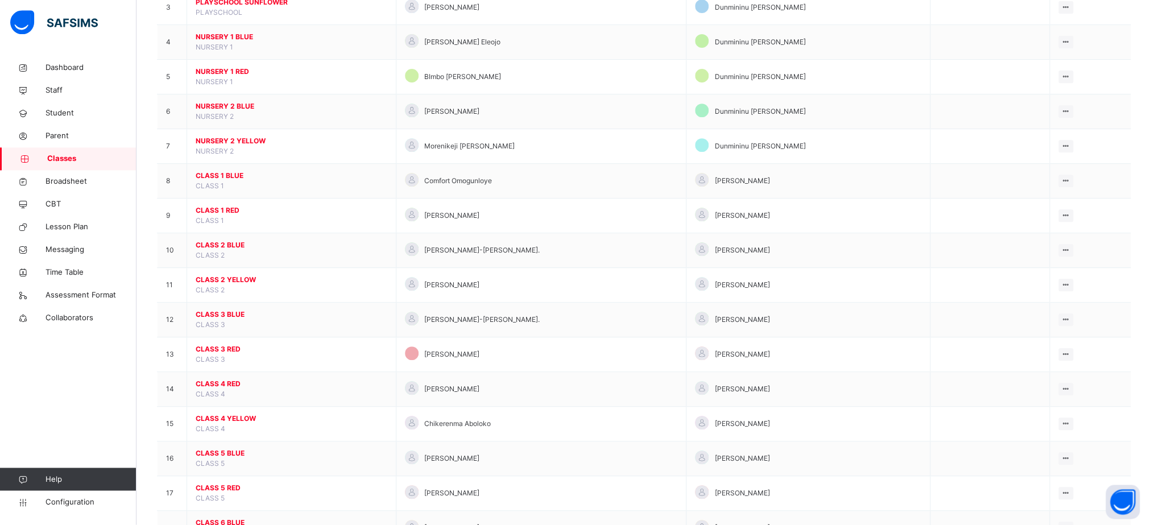
scroll to position [279, 0]
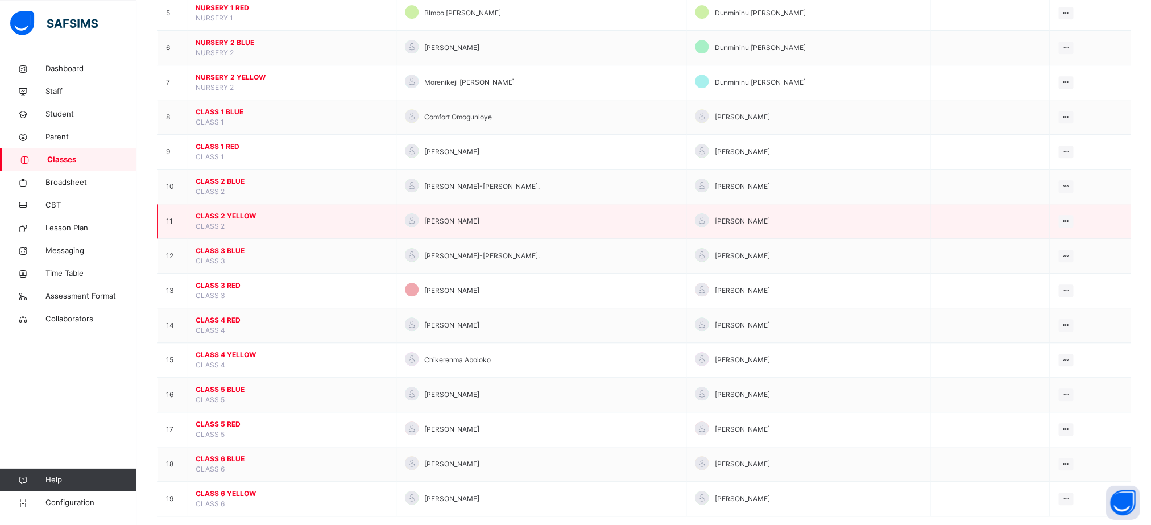
click at [234, 221] on span "CLASS 2 YELLOW" at bounding box center [292, 215] width 192 height 10
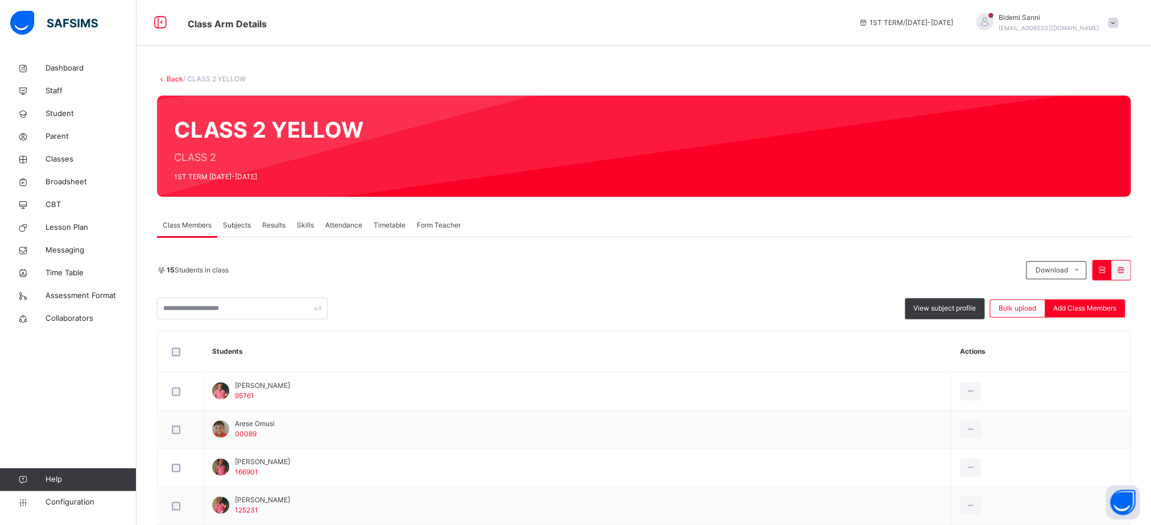
click at [237, 229] on span "Subjects" at bounding box center [237, 225] width 28 height 10
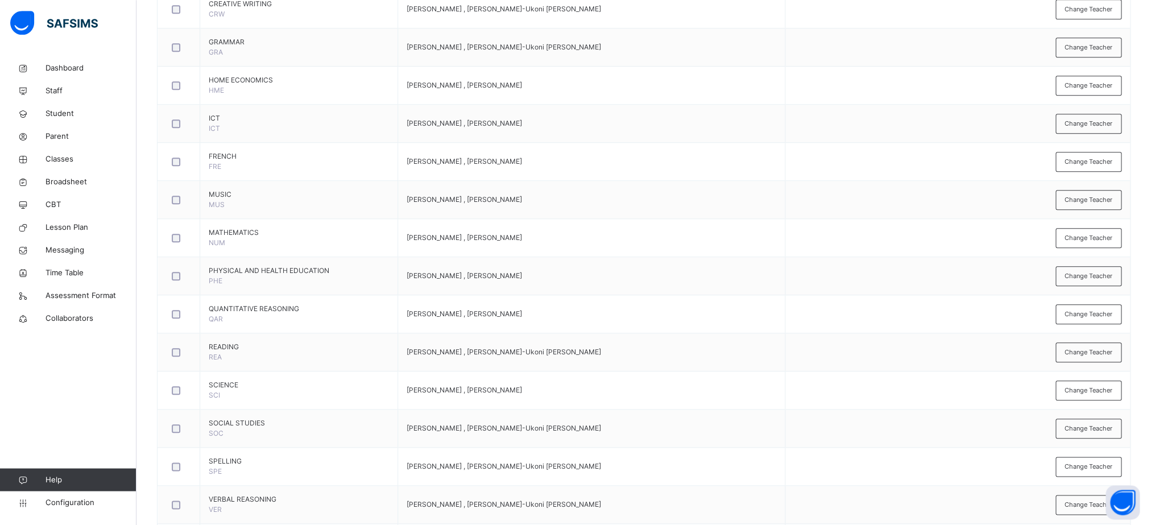
scroll to position [531, 0]
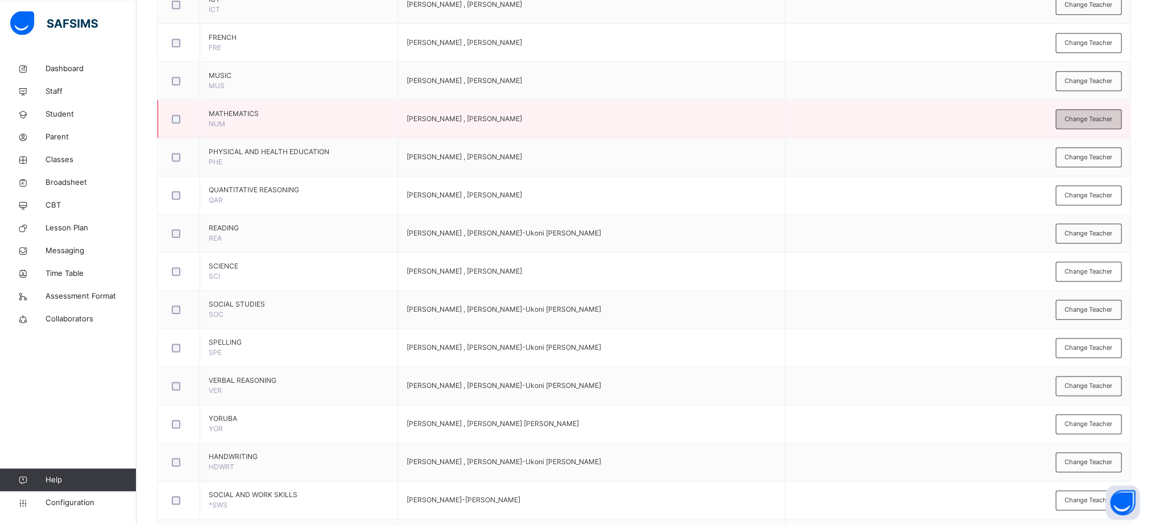
click at [1100, 121] on span "Change Teacher" at bounding box center [1089, 119] width 48 height 10
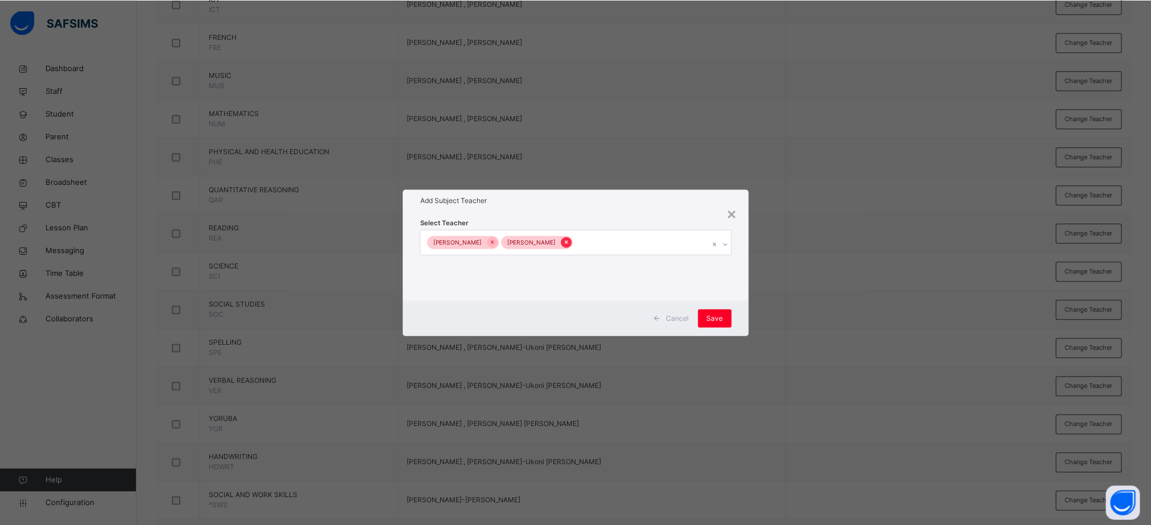
click at [563, 242] on icon at bounding box center [566, 242] width 6 height 8
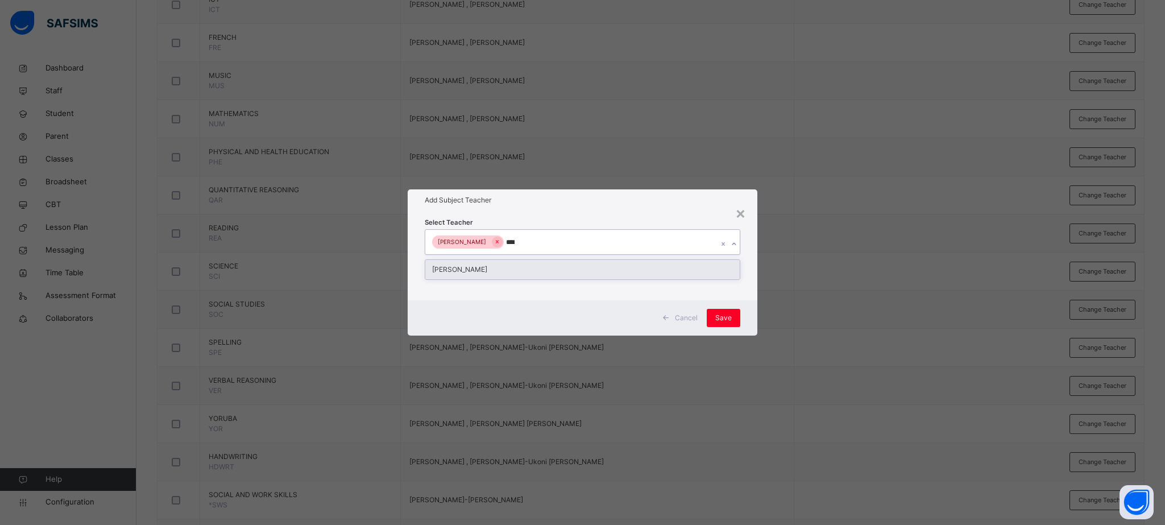
type input "*****"
click at [489, 268] on div "Cecilia Ifijen" at bounding box center [582, 269] width 314 height 19
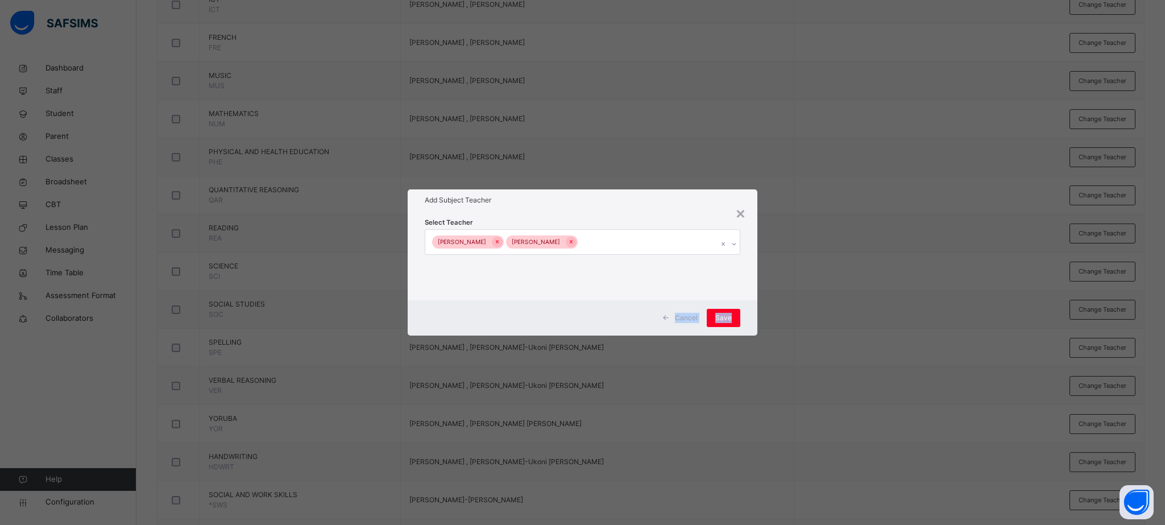
drag, startPoint x: 757, startPoint y: 299, endPoint x: 742, endPoint y: 314, distance: 21.7
click at [742, 314] on div "× Add Subject Teacher Select Teacher Oluwakemi Oladele Cecilia Ifijen Cancel Sa…" at bounding box center [583, 262] width 350 height 146
click at [734, 319] on div "Save" at bounding box center [724, 318] width 34 height 18
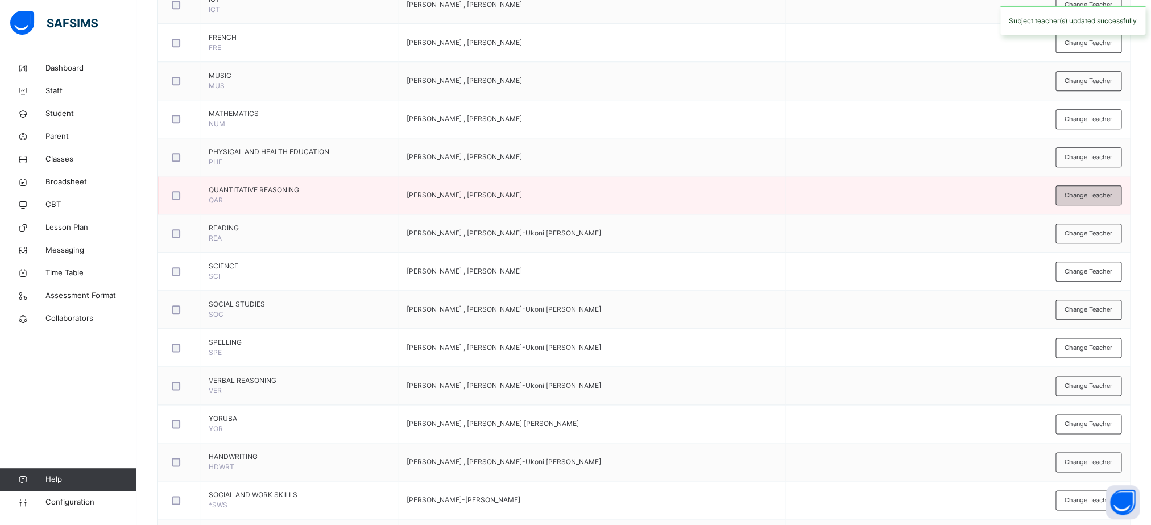
click at [1105, 194] on span "Change Teacher" at bounding box center [1089, 196] width 48 height 10
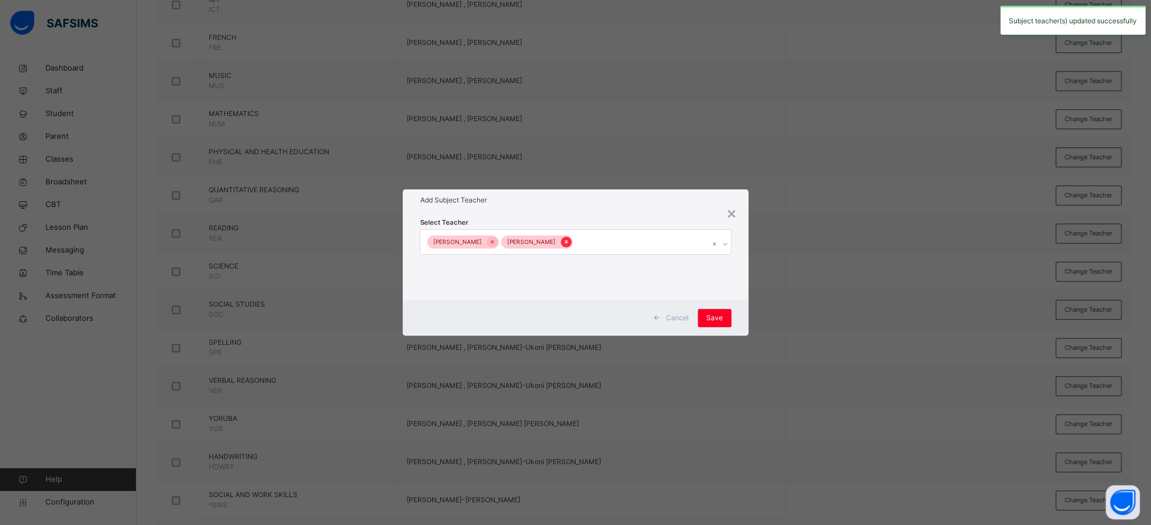
click at [563, 244] on icon at bounding box center [566, 242] width 6 height 8
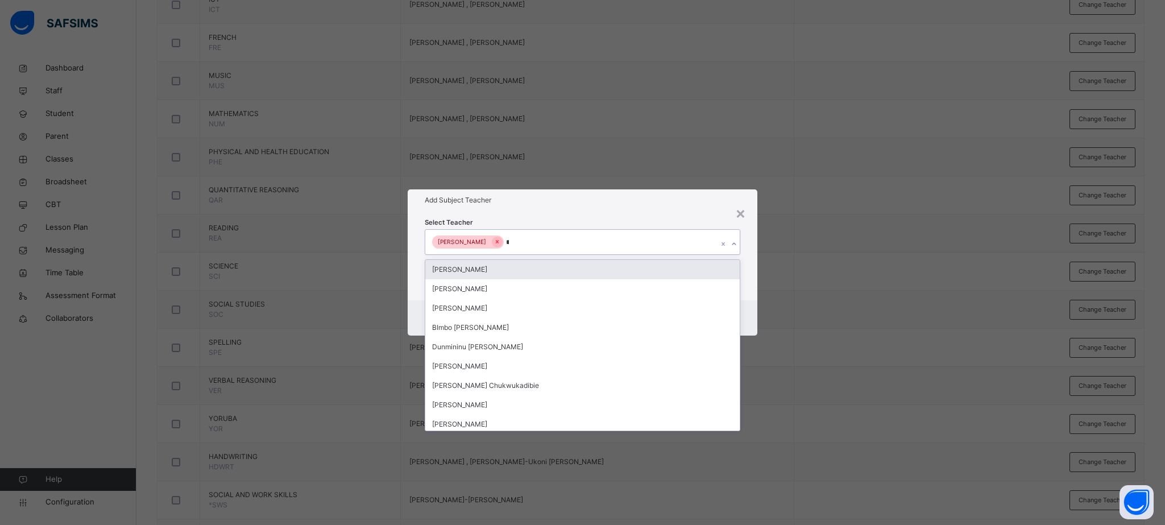
type input "**"
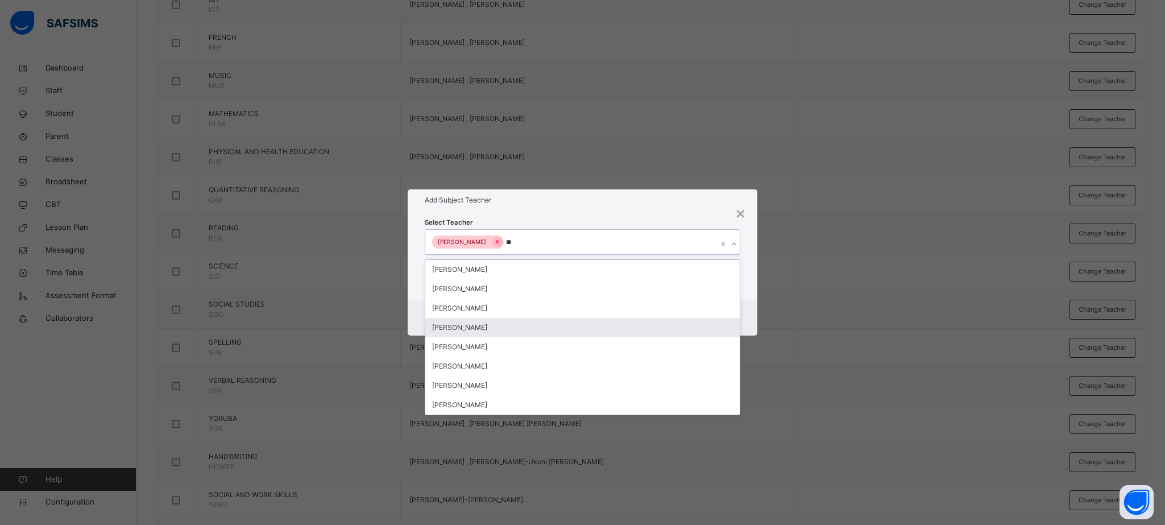
click at [474, 329] on div "Cecilia Ifijen" at bounding box center [582, 327] width 314 height 19
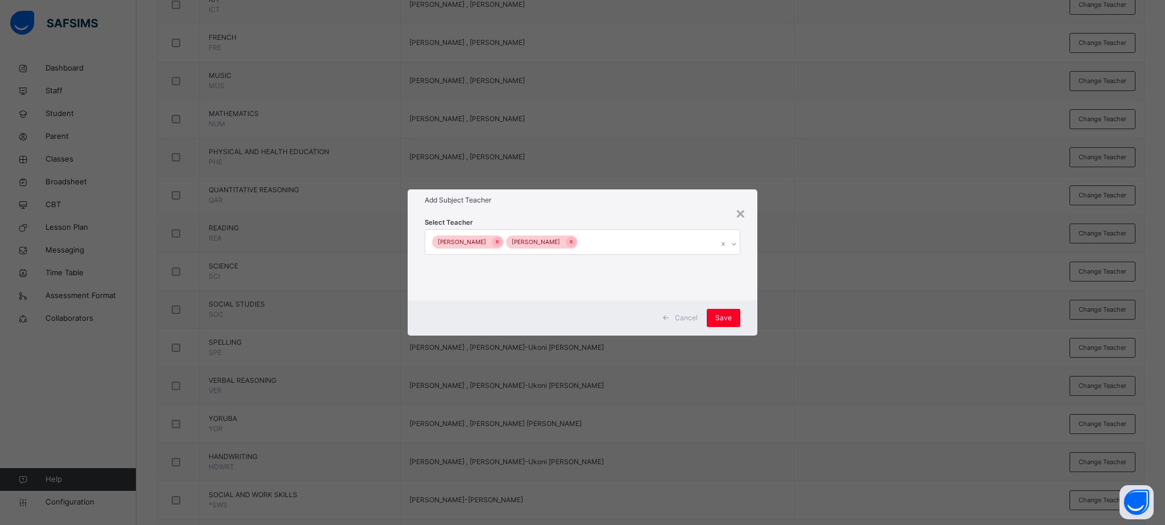
click at [752, 283] on div "Select Teacher Oluwakemi Oladele Cecilia Ifijen" at bounding box center [583, 255] width 350 height 89
click at [727, 322] on span "Save" at bounding box center [723, 318] width 16 height 10
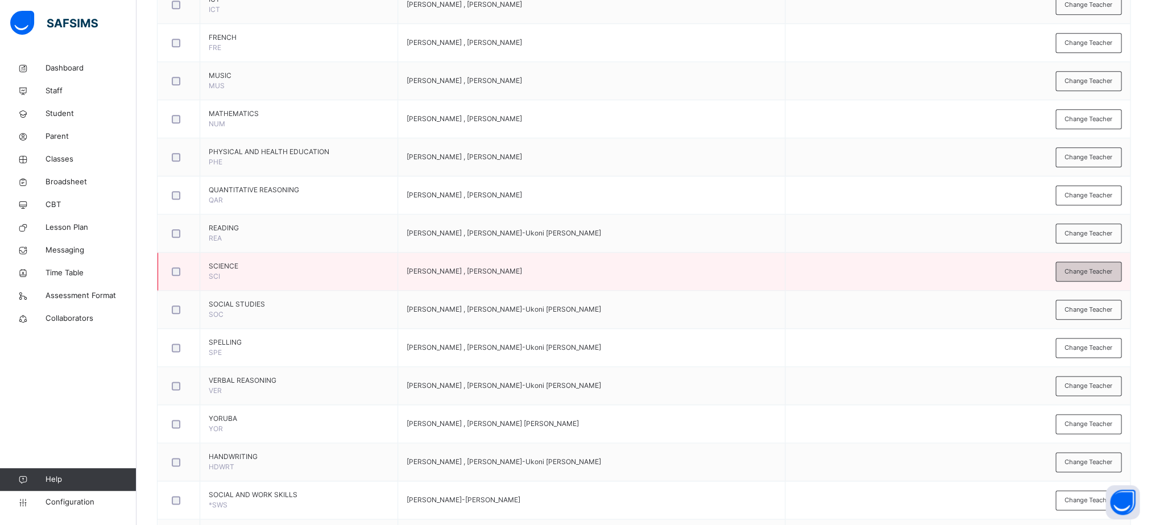
click at [1087, 272] on span "Change Teacher" at bounding box center [1089, 272] width 48 height 10
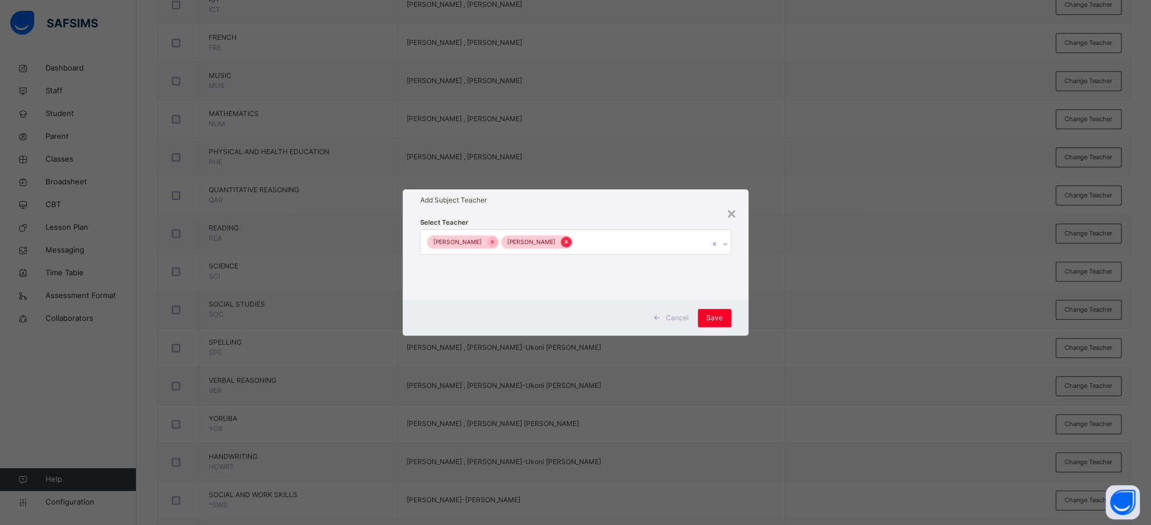
click at [565, 243] on icon at bounding box center [566, 242] width 3 height 3
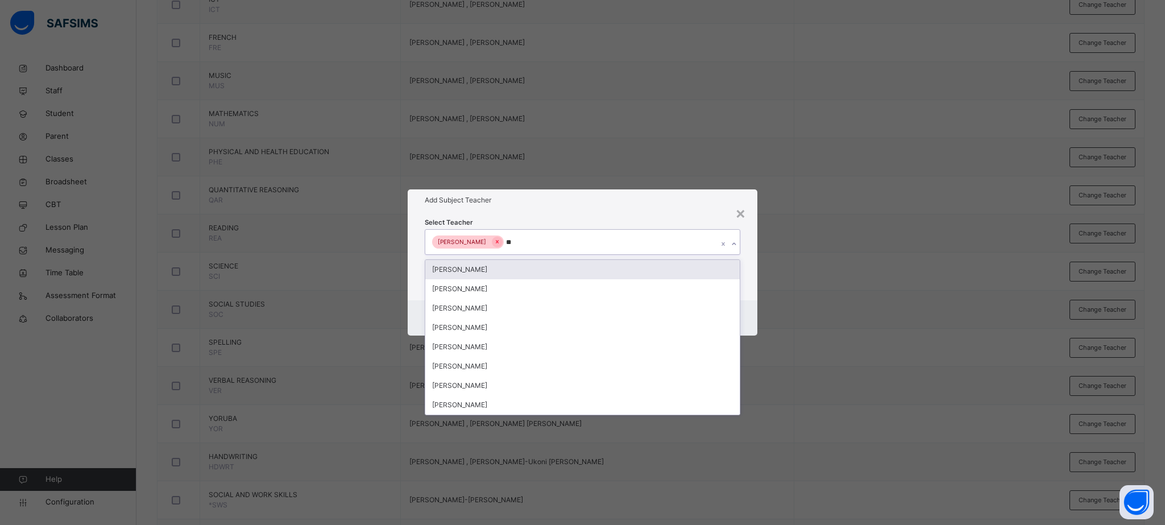
type input "***"
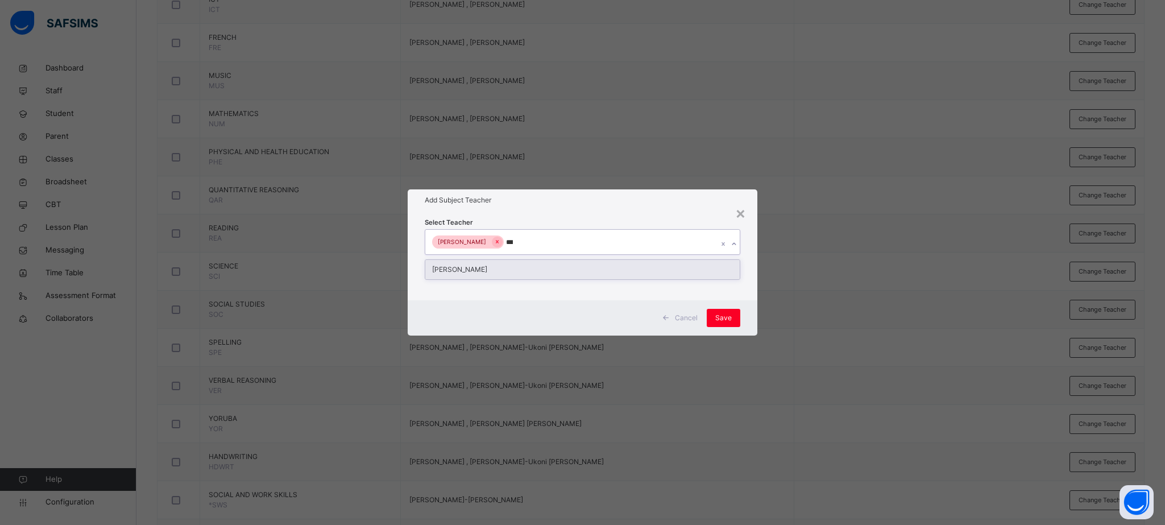
click at [501, 274] on div "Cecilia Ifijen" at bounding box center [582, 269] width 314 height 19
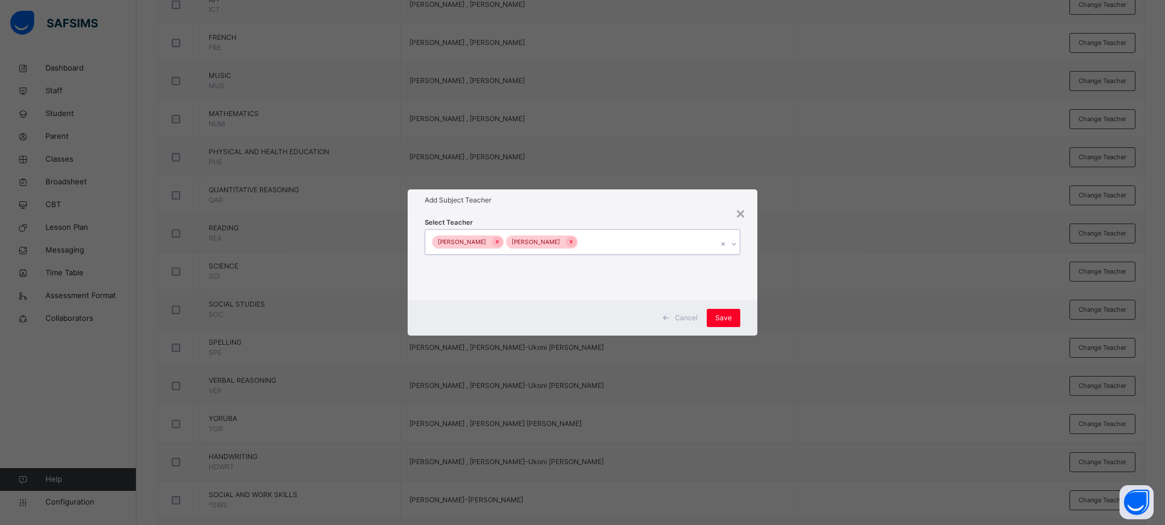
click at [649, 241] on div "Oluwakemi Oladele Cecilia Ifijen" at bounding box center [571, 242] width 293 height 24
click at [718, 324] on div "Save" at bounding box center [724, 318] width 34 height 18
